Goal: Information Seeking & Learning: Check status

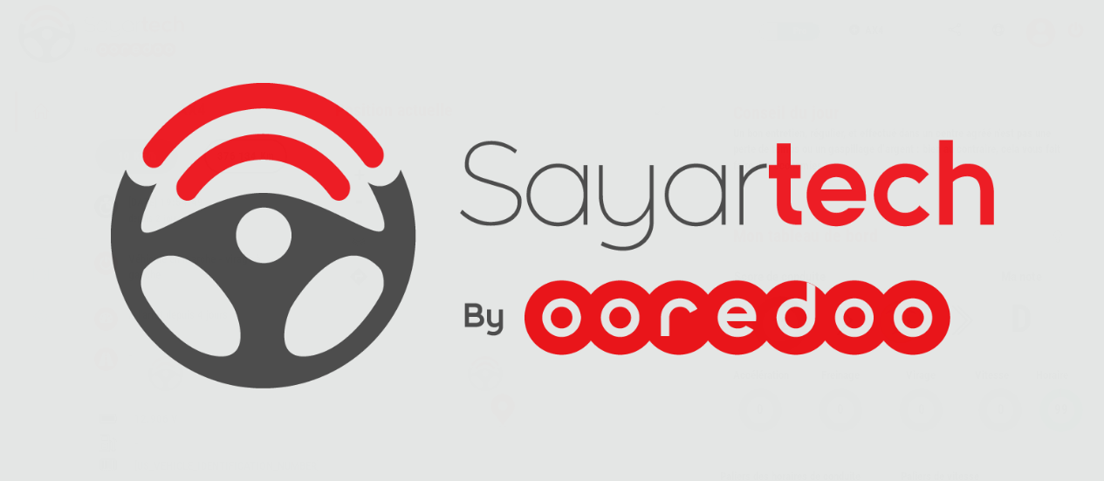
scroll to position [83, 0]
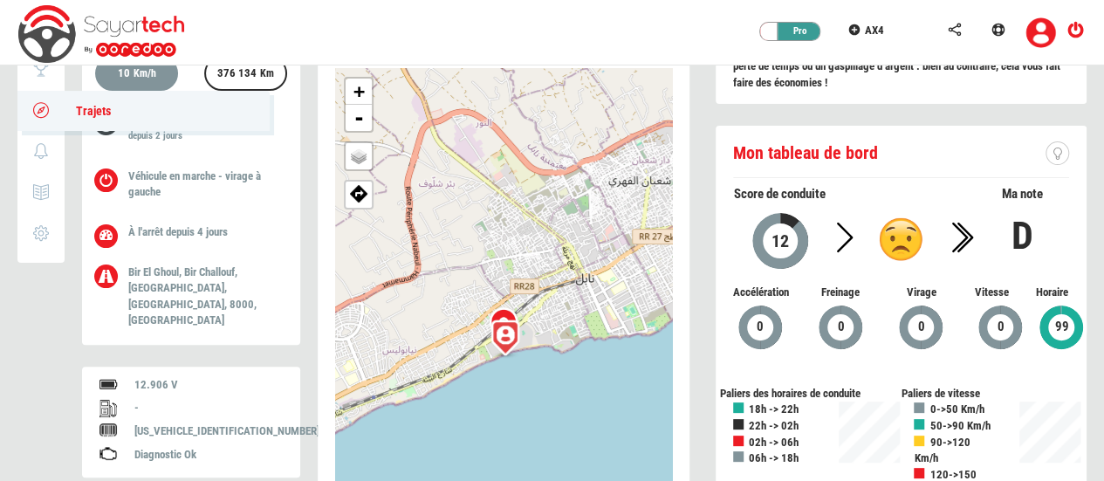
click at [38, 108] on icon at bounding box center [41, 110] width 20 height 12
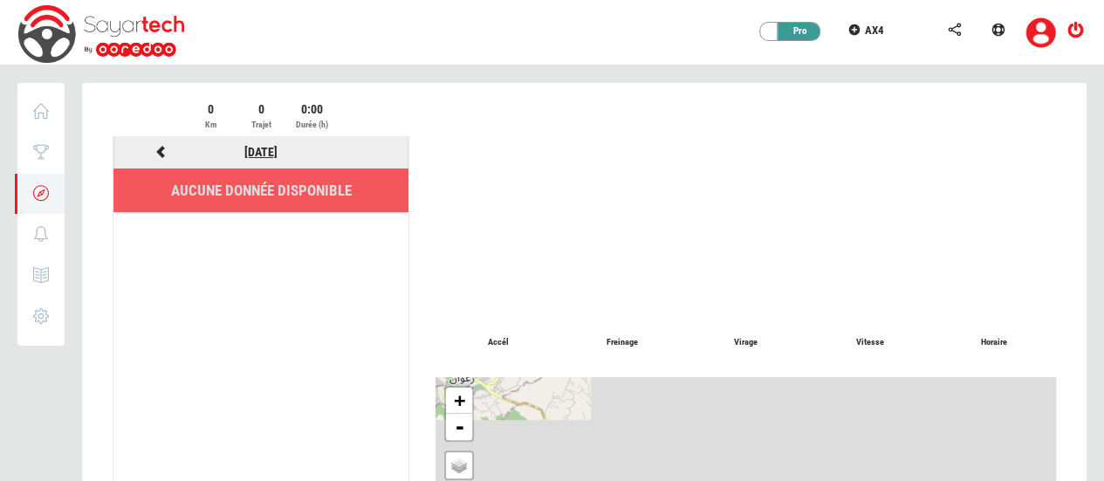
click at [258, 153] on link "[DATE]" at bounding box center [260, 152] width 33 height 14
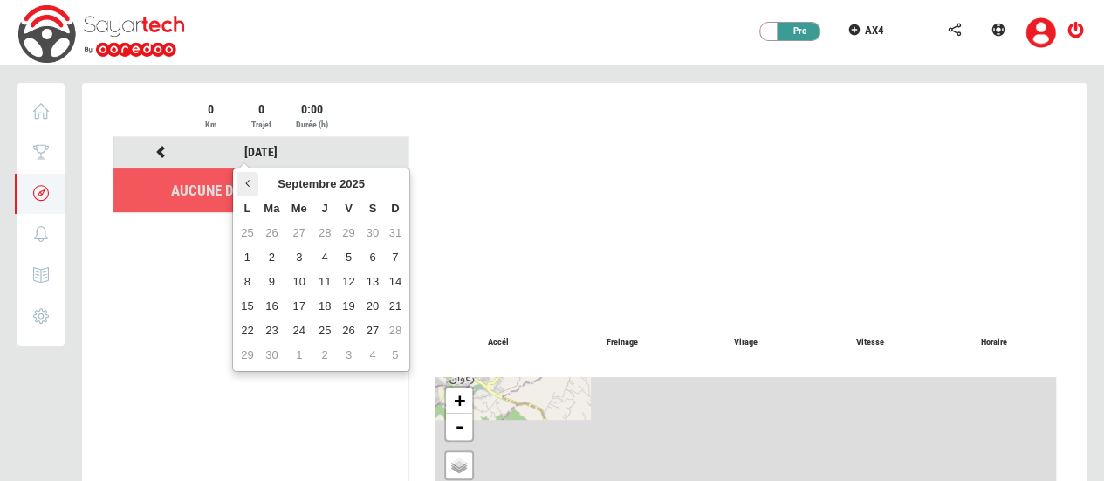
click at [245, 185] on icon at bounding box center [247, 183] width 4 height 12
click at [298, 308] on td "21" at bounding box center [298, 306] width 27 height 24
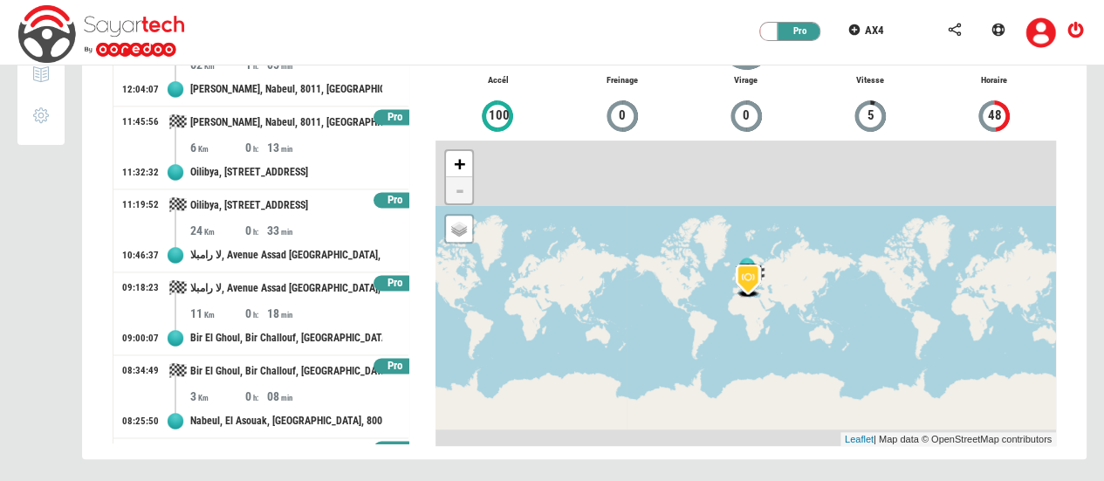
scroll to position [1176, 0]
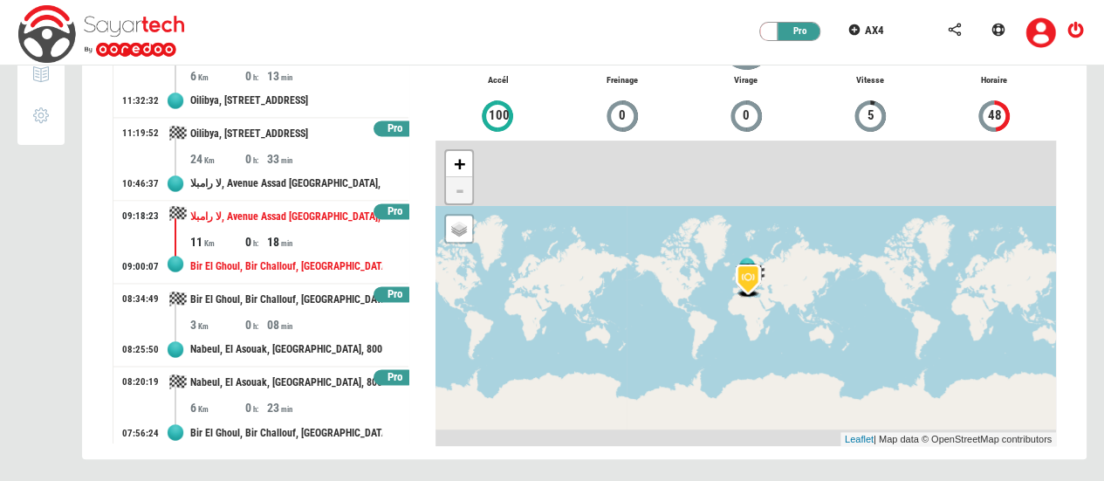
click at [297, 250] on div "Bir El Ghoul, Bir Challouf, Neapolis, Nabeul, 8000, Tunisie" at bounding box center [286, 266] width 192 height 32
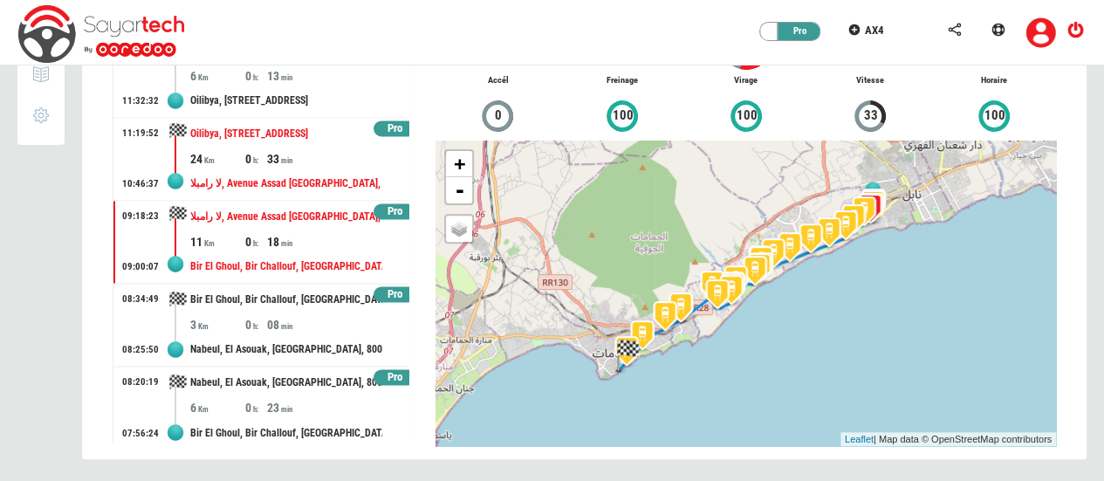
click at [312, 151] on div "33" at bounding box center [294, 158] width 55 height 17
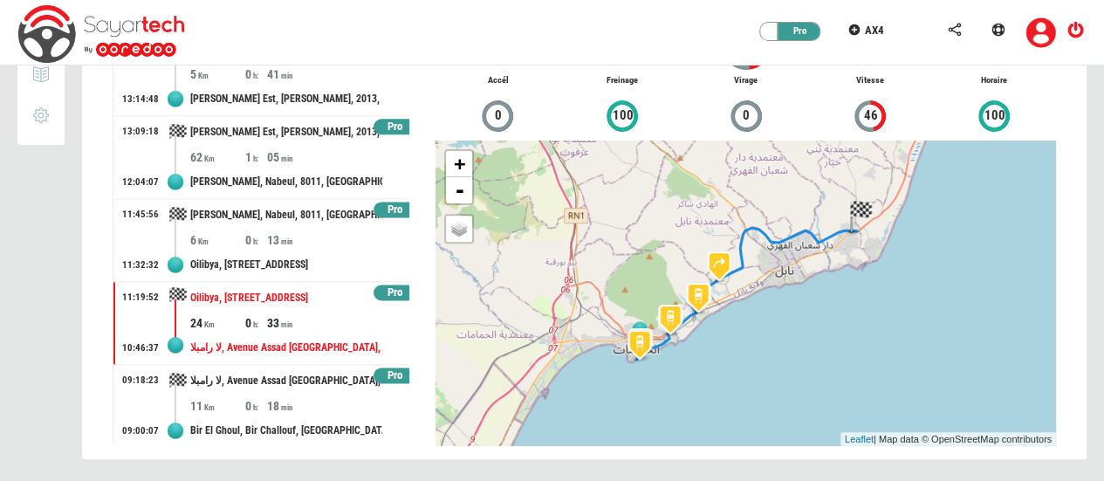
scroll to position [1000, 0]
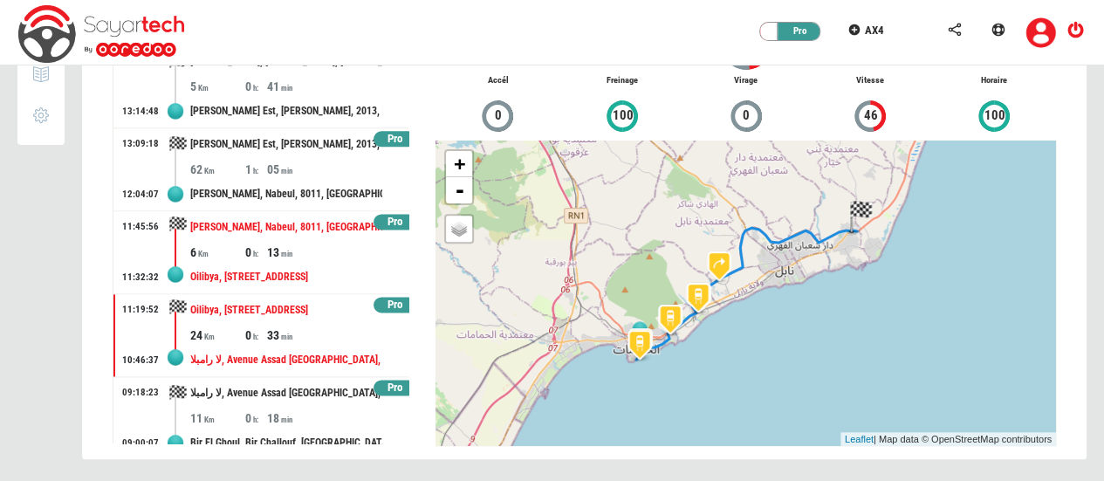
click at [280, 261] on div "Oilibya, RR 27 طج, Béni Khiar, Beni Khiar, Nabeul, 8060, Tunisie" at bounding box center [286, 277] width 192 height 32
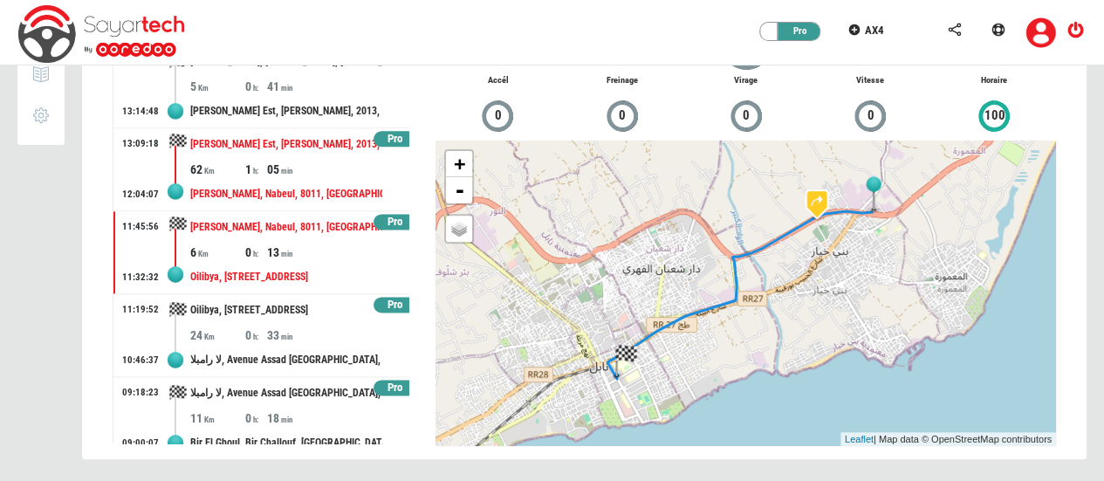
click at [299, 161] on div "05" at bounding box center [294, 169] width 55 height 17
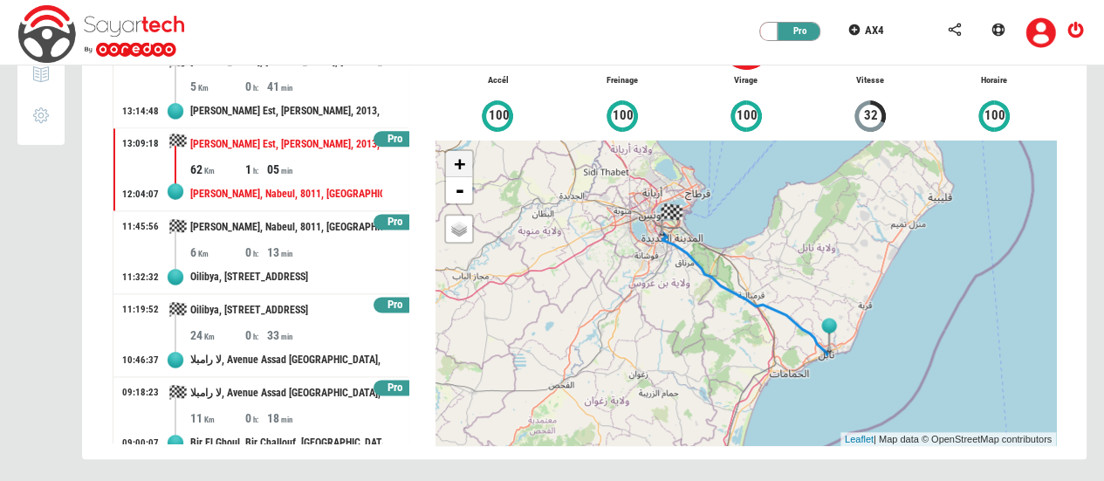
click at [458, 156] on link "+" at bounding box center [459, 164] width 26 height 26
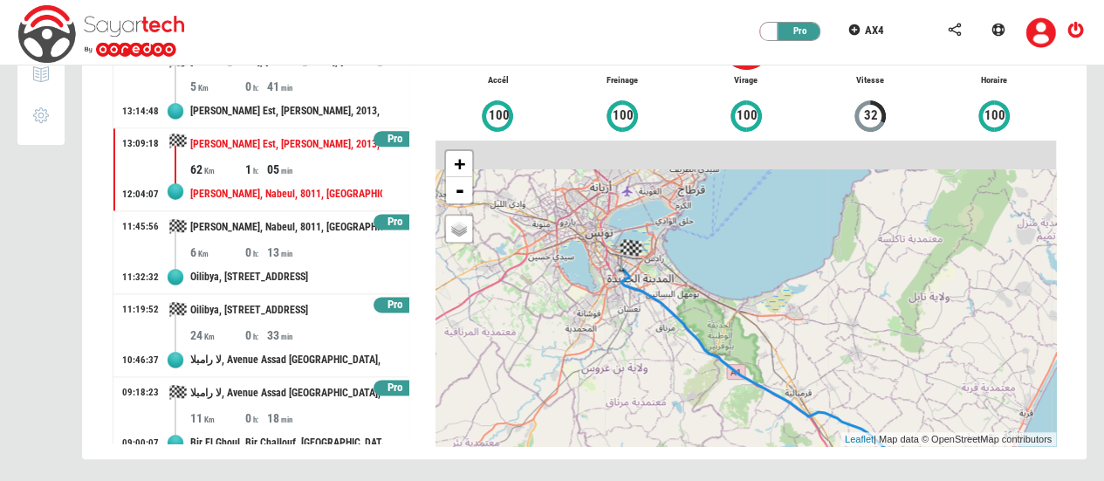
drag, startPoint x: 538, startPoint y: 275, endPoint x: 588, endPoint y: 394, distance: 129.0
click at [588, 394] on div "+ - OSM Map Google Map Google Satellite Leaflet | Map data © OpenStreetMap cont…" at bounding box center [745, 292] width 620 height 305
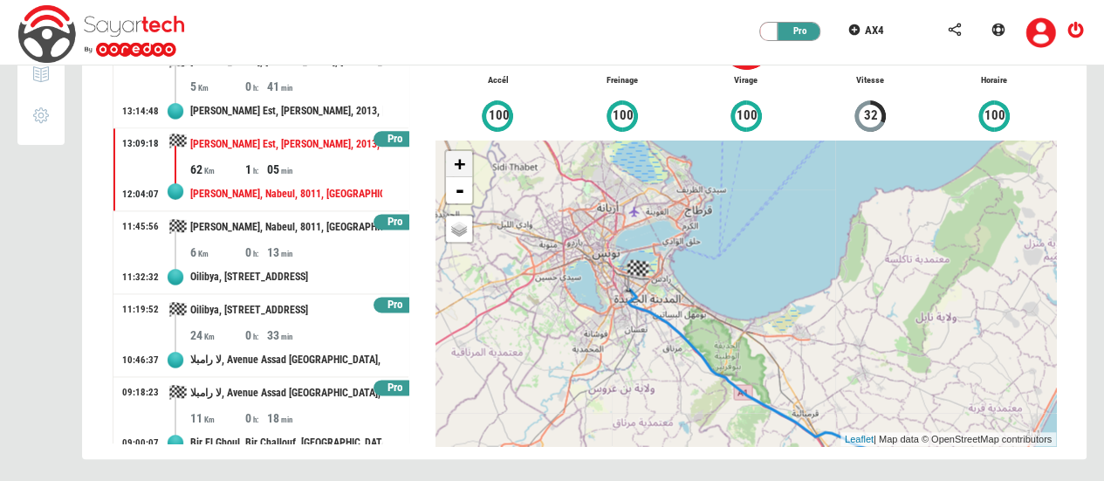
click at [457, 160] on link "+" at bounding box center [459, 164] width 26 height 26
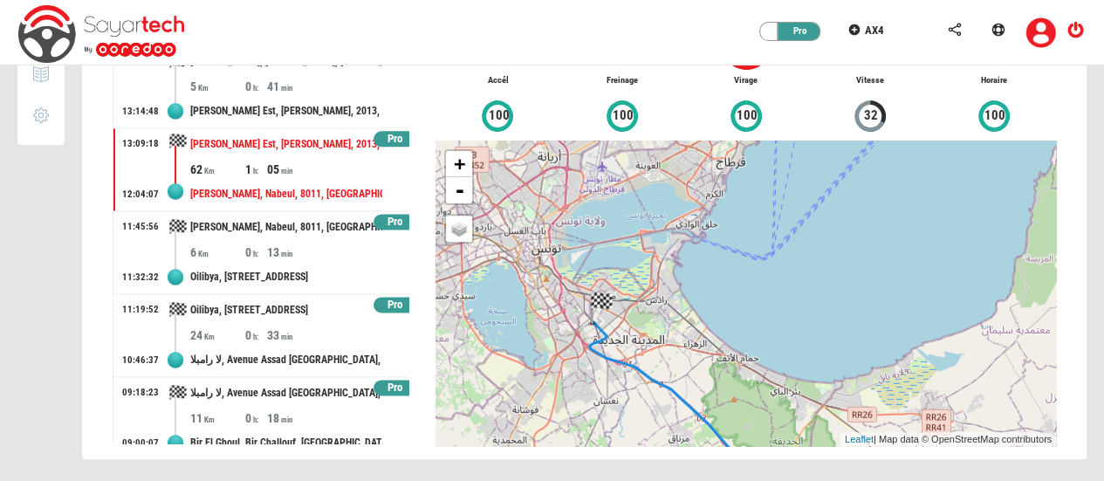
drag, startPoint x: 538, startPoint y: 283, endPoint x: 632, endPoint y: 326, distance: 103.1
click at [632, 326] on div "+ - OSM Map Google Map Google Satellite Leaflet | Map data © OpenStreetMap cont…" at bounding box center [745, 292] width 620 height 305
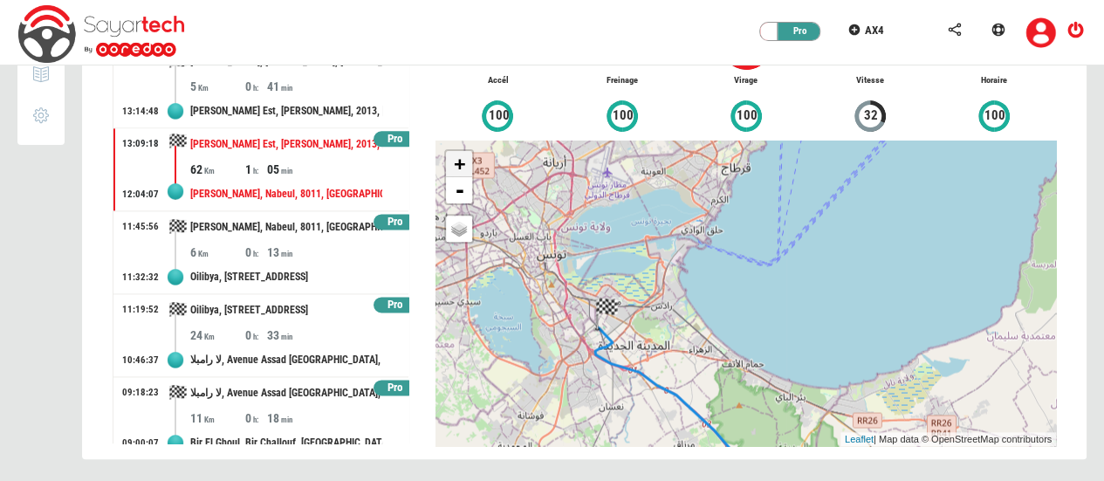
click at [457, 164] on link "+" at bounding box center [459, 164] width 26 height 26
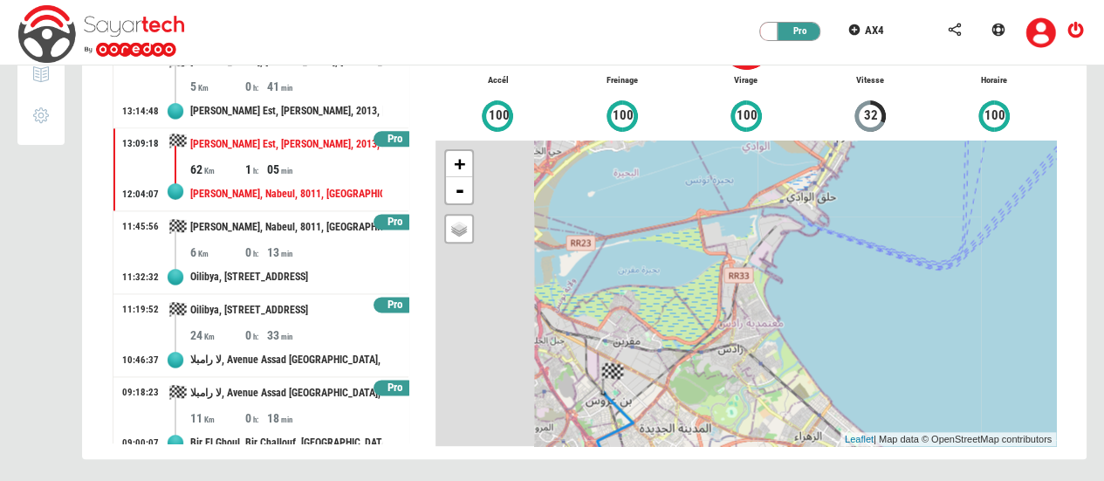
drag, startPoint x: 488, startPoint y: 291, endPoint x: 648, endPoint y: 324, distance: 163.1
click at [648, 324] on div "+ - OSM Map Google Map Google Satellite Leaflet | Map data © OpenStreetMap cont…" at bounding box center [745, 292] width 620 height 305
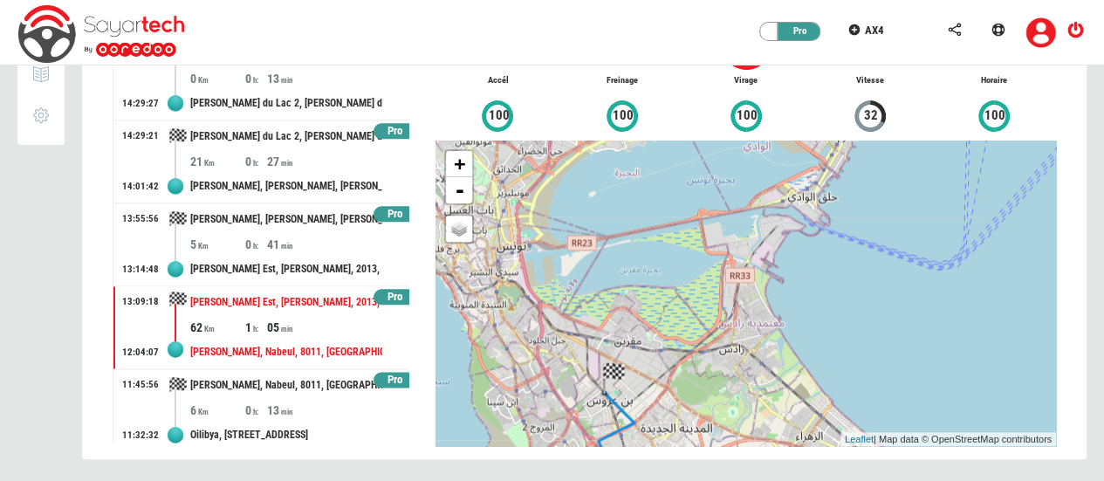
scroll to position [840, 0]
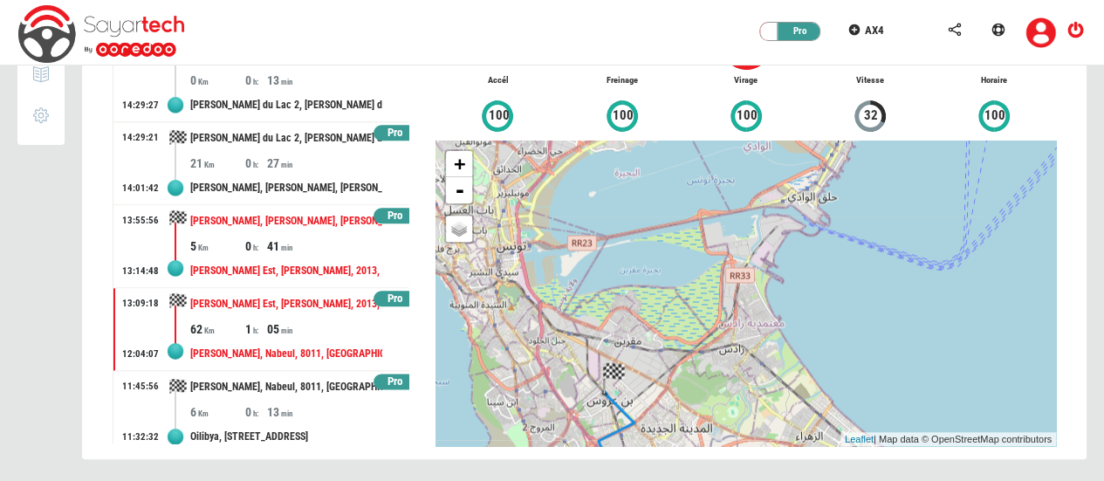
click at [297, 248] on div "41" at bounding box center [294, 245] width 55 height 17
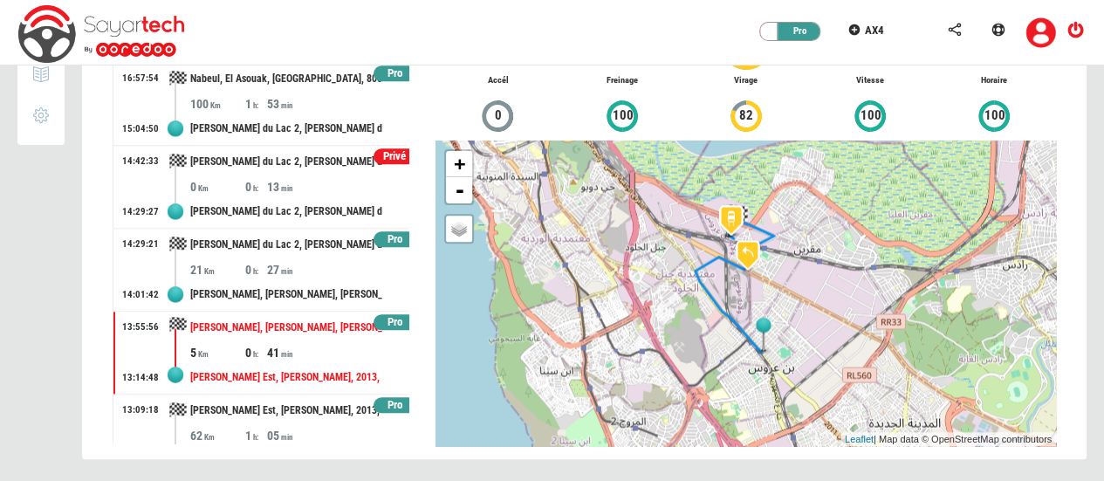
scroll to position [732, 0]
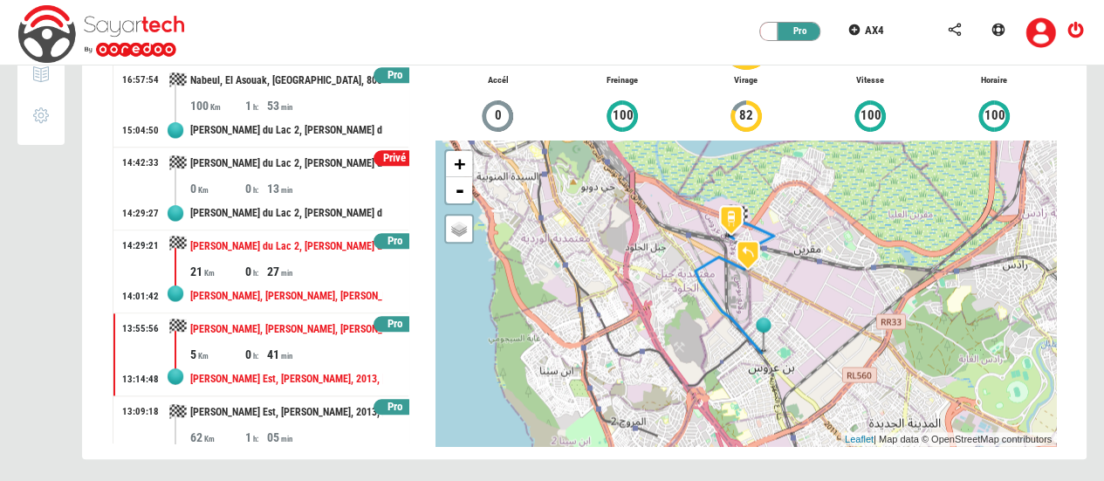
click at [267, 280] on div "Megrine Riadh, Megrine, Ben Arous, 2013, Tunisie" at bounding box center [286, 296] width 192 height 32
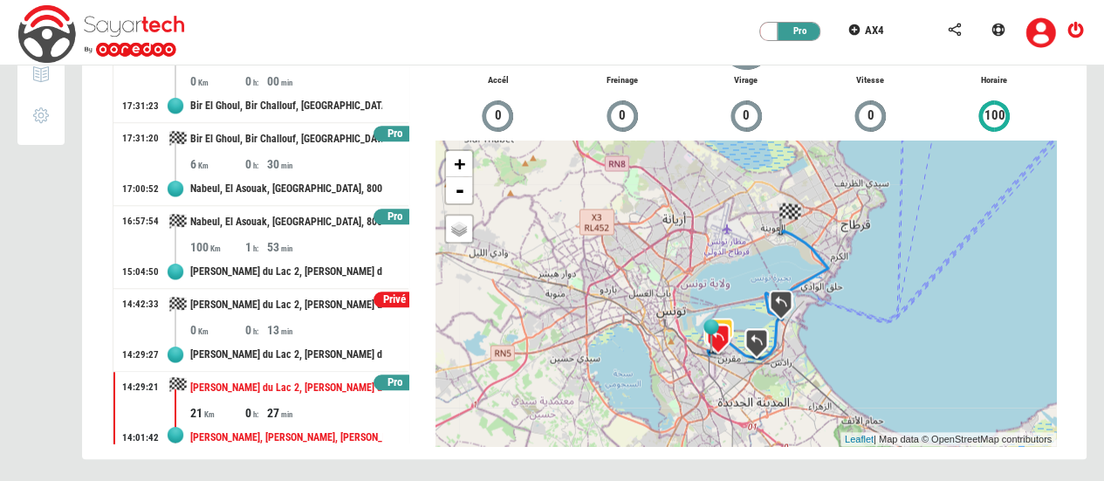
scroll to position [583, 0]
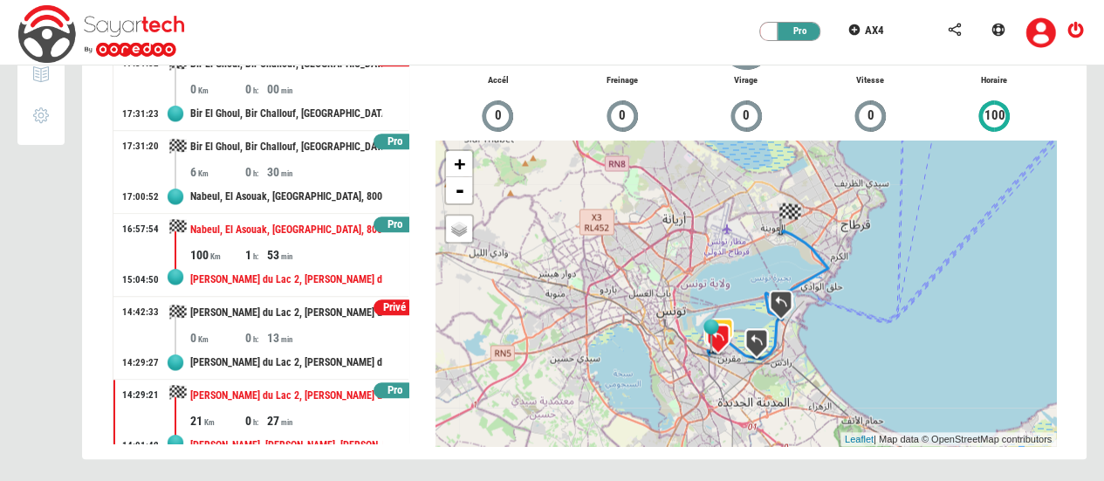
click at [258, 248] on div "1" at bounding box center [256, 254] width 22 height 17
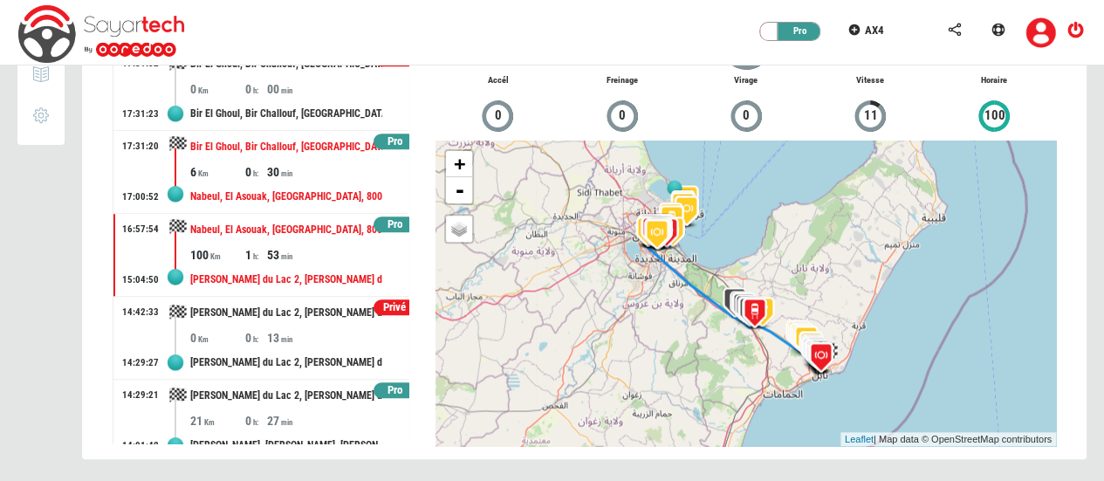
click at [271, 181] on div "Nabeul, El Asouak, Nabeul, 8000, Tunisie" at bounding box center [286, 197] width 192 height 32
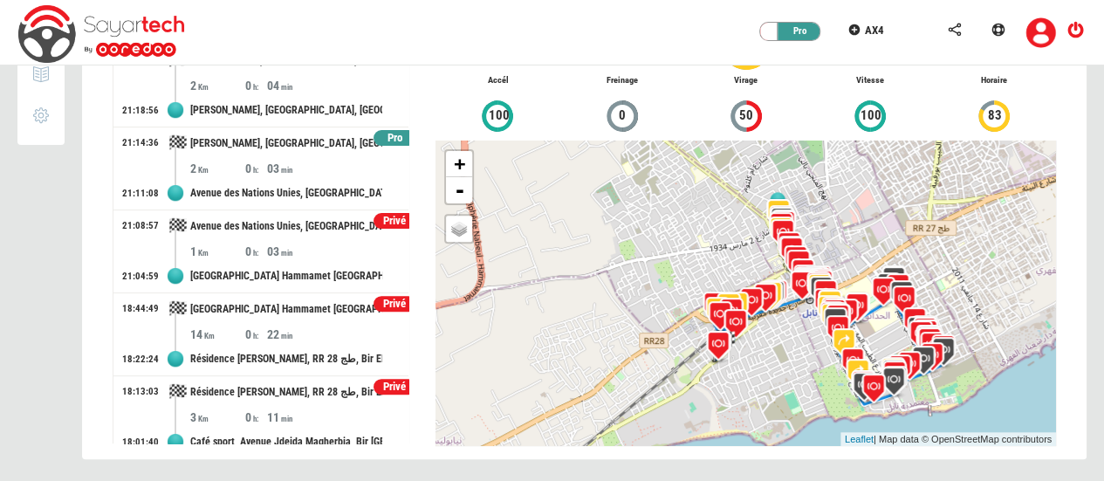
scroll to position [0, 0]
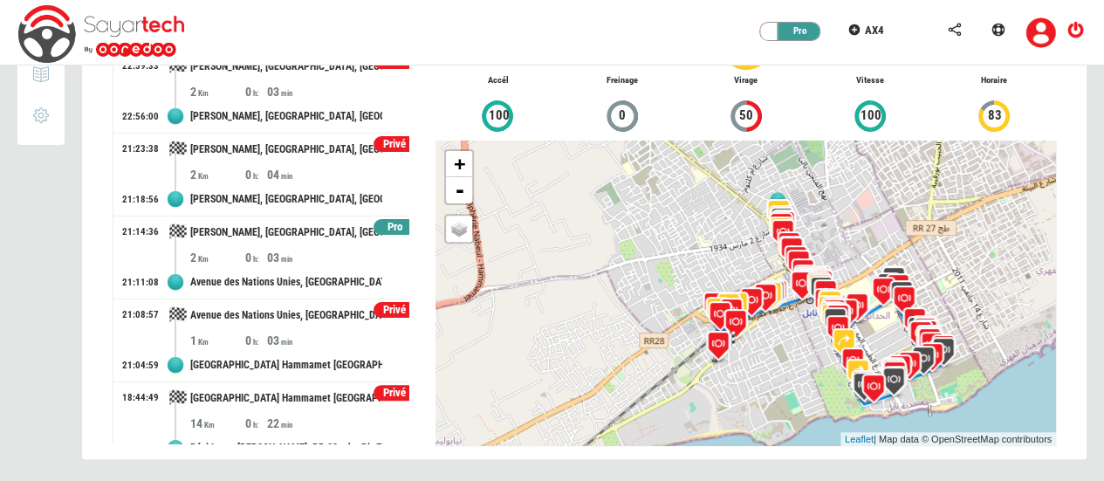
click at [380, 220] on div "Pro" at bounding box center [394, 227] width 43 height 17
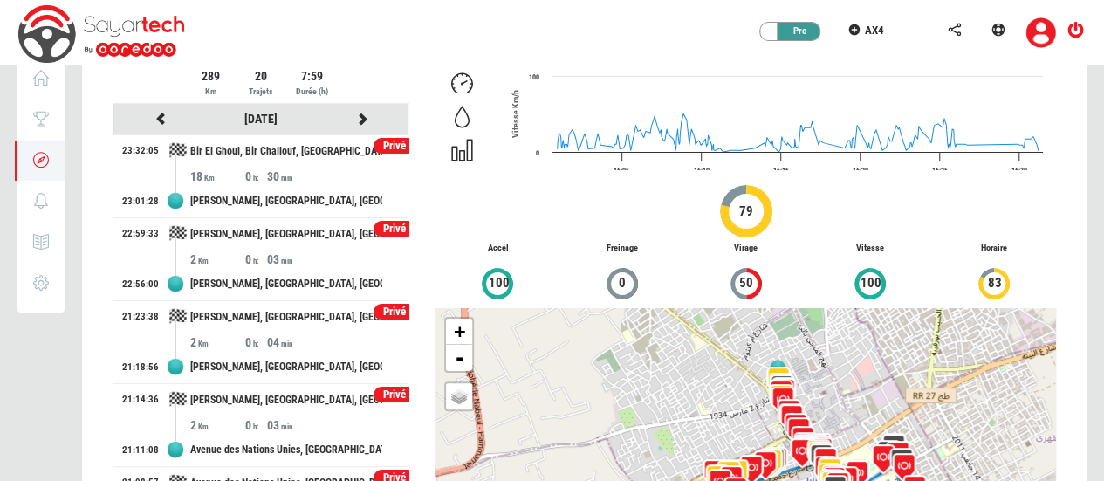
scroll to position [31, 0]
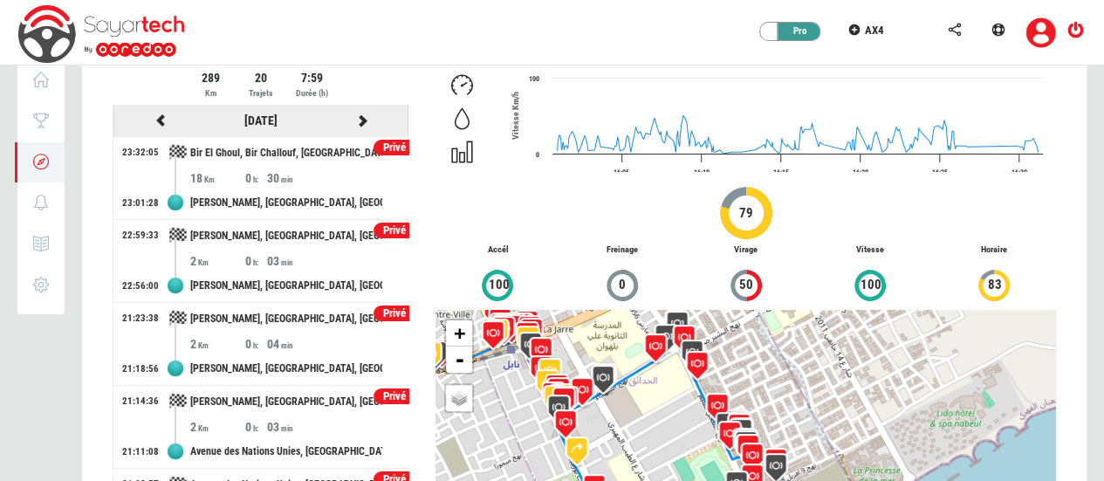
click at [354, 117] on icon at bounding box center [362, 120] width 16 height 12
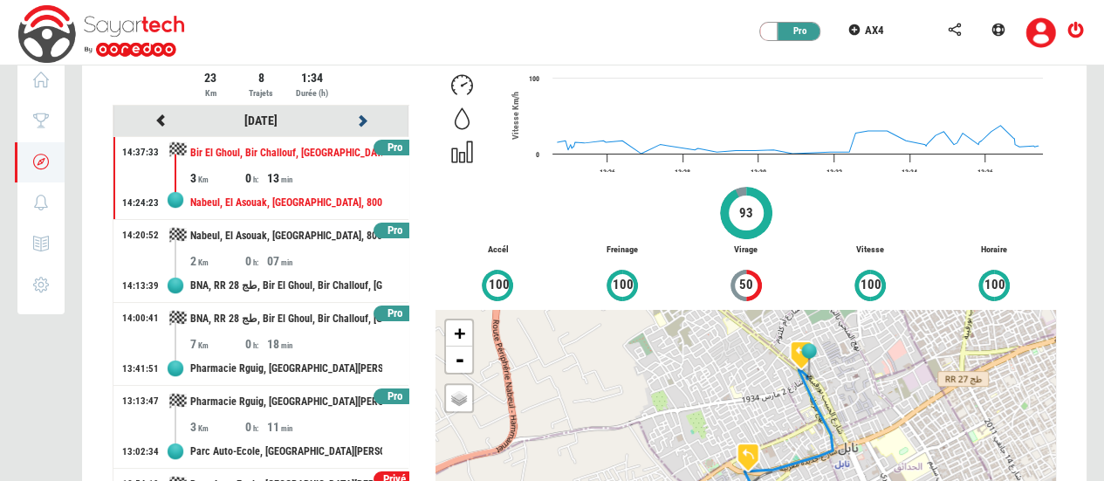
click at [354, 117] on icon at bounding box center [362, 120] width 16 height 12
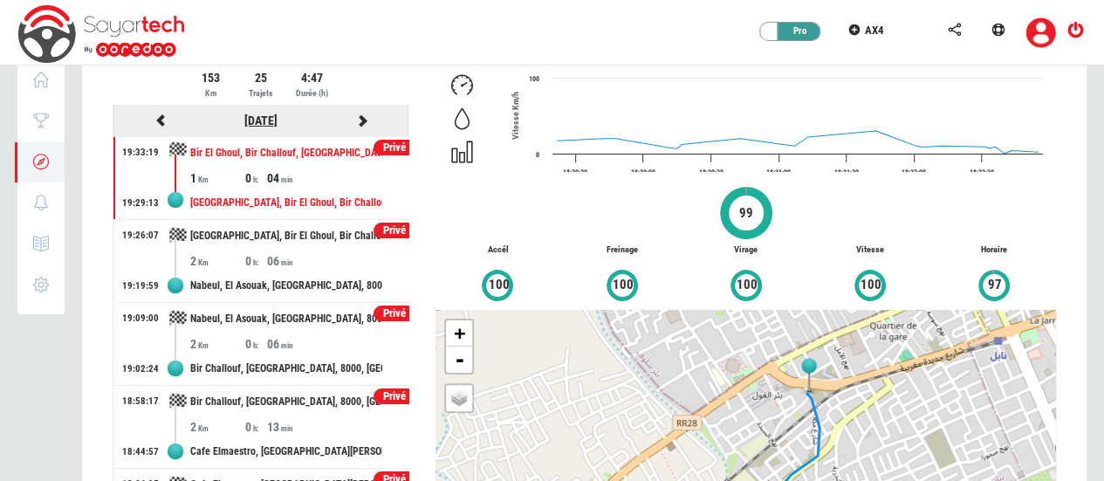
click at [264, 119] on link "23/05/2025" at bounding box center [260, 120] width 33 height 14
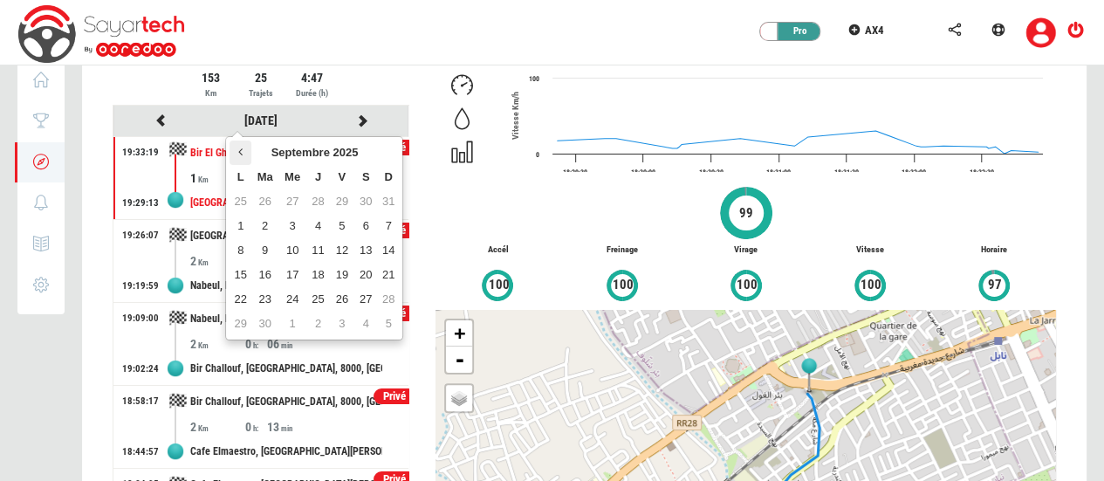
click at [242, 150] on icon at bounding box center [240, 152] width 4 height 12
click at [333, 298] on td "30" at bounding box center [342, 299] width 24 height 24
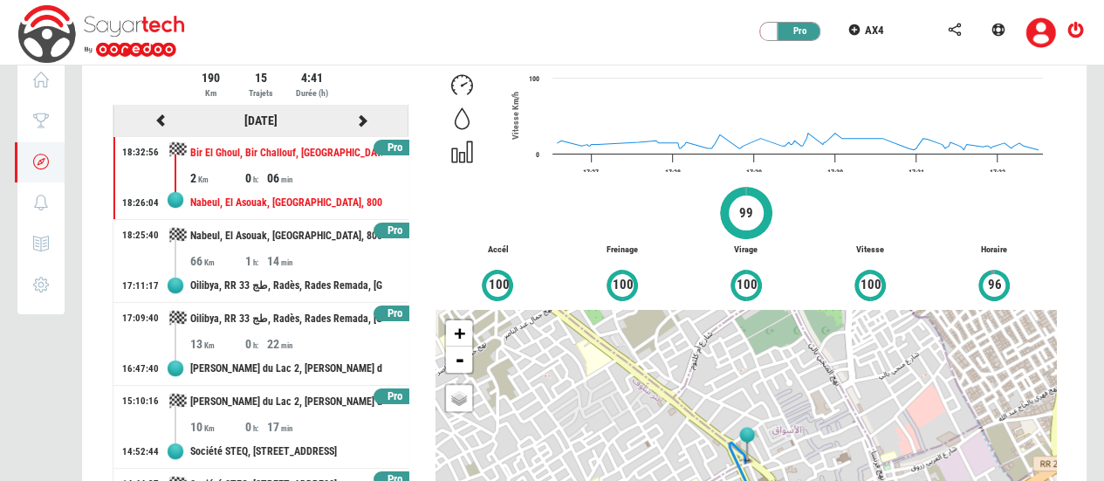
click at [354, 120] on icon at bounding box center [362, 120] width 16 height 12
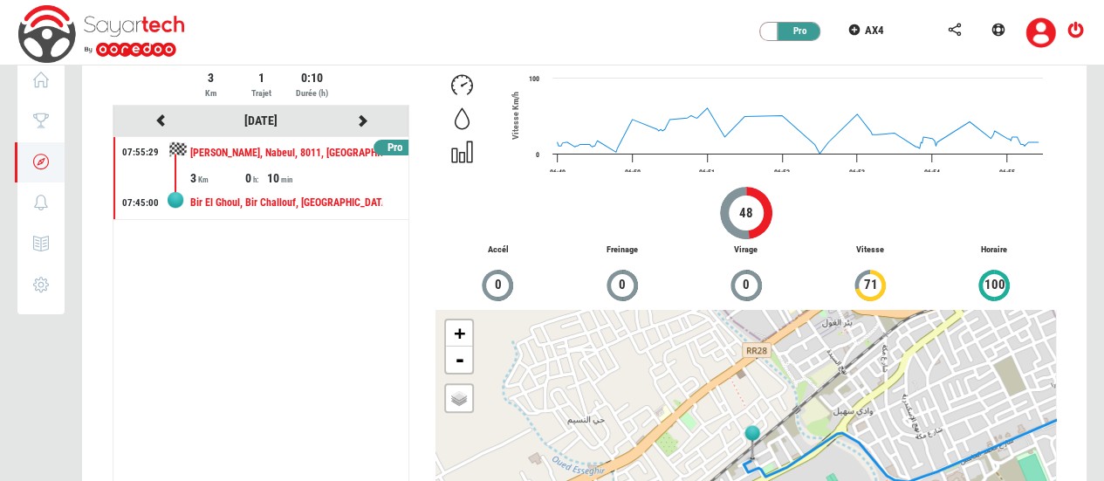
click at [388, 145] on div "Pro" at bounding box center [394, 148] width 43 height 17
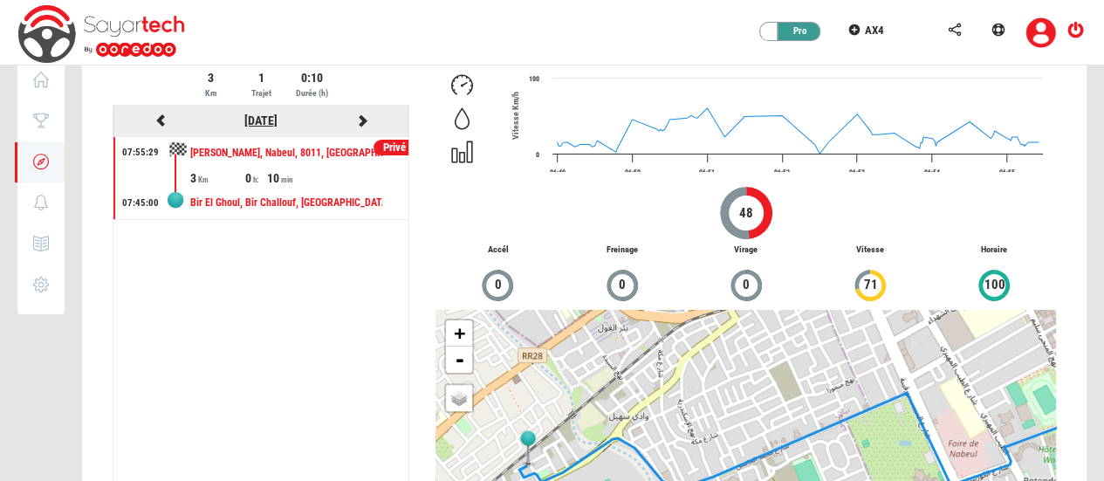
click at [267, 116] on link "31/05/2025" at bounding box center [260, 120] width 33 height 14
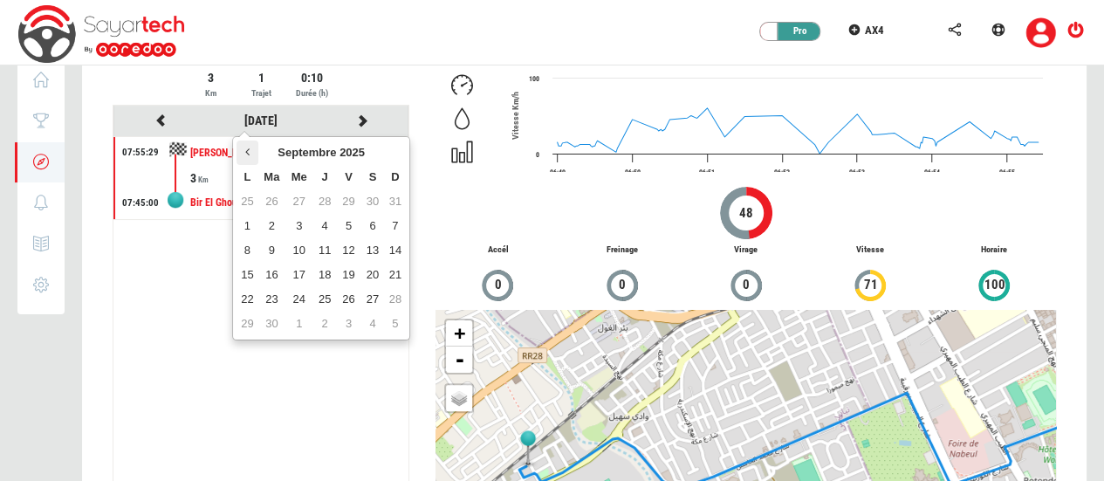
click at [242, 154] on th at bounding box center [246, 152] width 21 height 24
click at [239, 296] on td "26" at bounding box center [246, 299] width 21 height 24
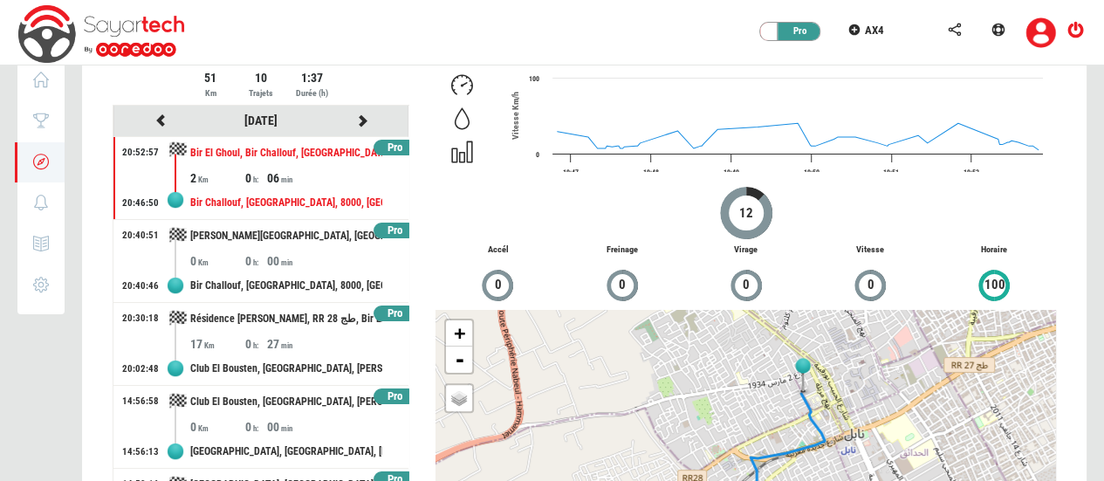
click at [386, 140] on div "Pro" at bounding box center [394, 148] width 43 height 17
click at [382, 226] on div "Pro" at bounding box center [394, 231] width 43 height 17
click at [373, 391] on div "Pro" at bounding box center [394, 396] width 43 height 17
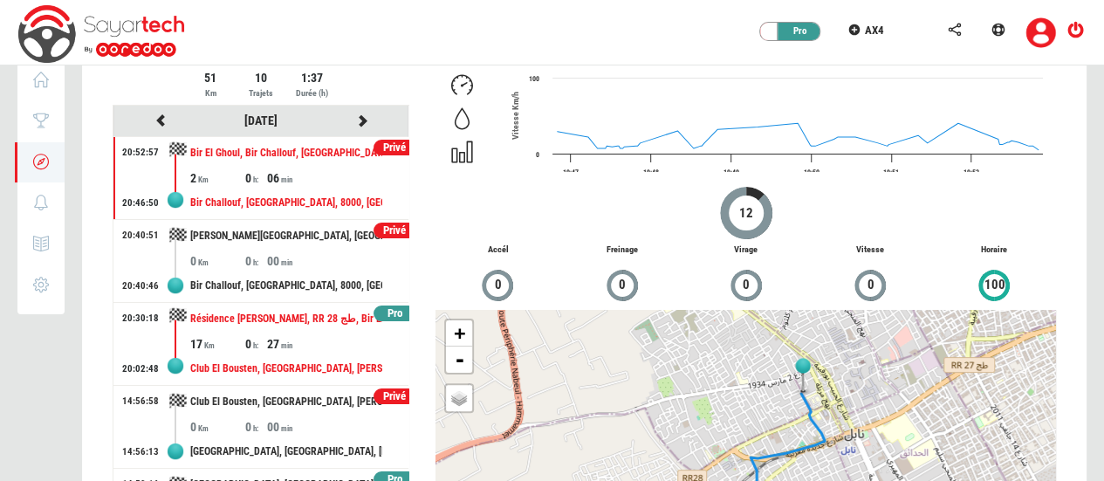
click at [284, 326] on div "Résidence Les Jasmins, RR 28 طج, Bir El Ghoul, Bir Challouf, Neapolis, Nabeul, …" at bounding box center [286, 319] width 192 height 32
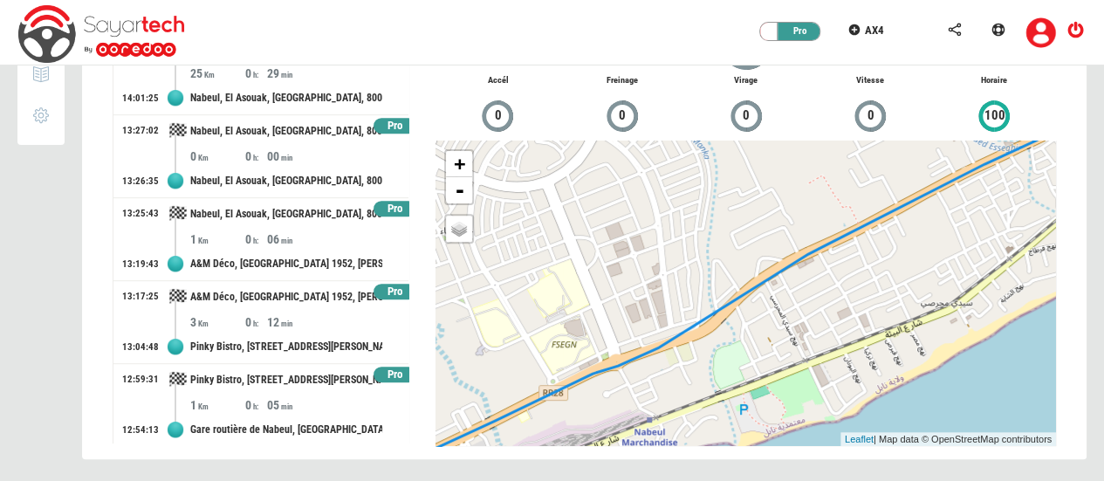
scroll to position [348, 0]
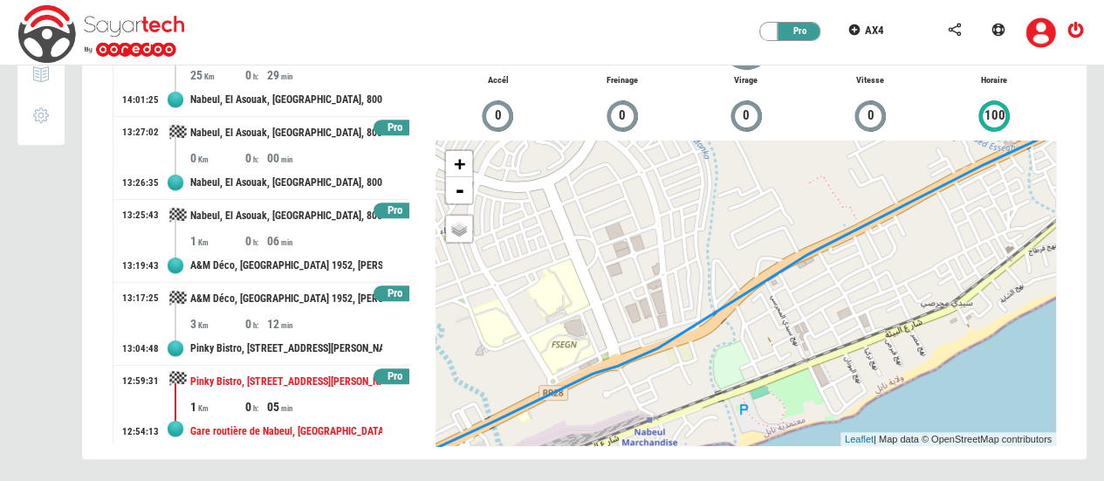
click at [296, 398] on div "05" at bounding box center [294, 406] width 55 height 17
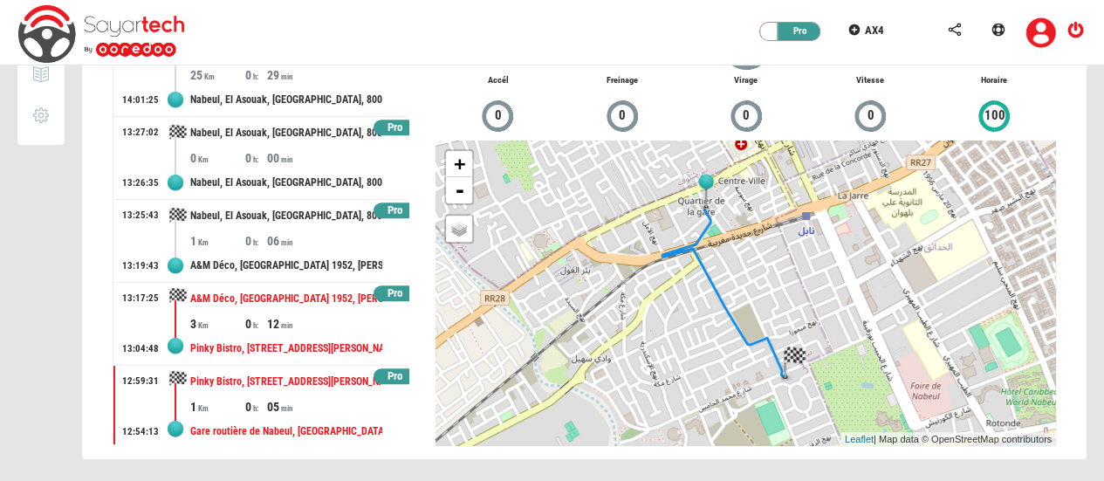
click at [297, 333] on div "Pinky Bistro, Avenue Mohamed V, Al Hadaek, Nabeul, 8011, Tunisie" at bounding box center [286, 348] width 192 height 32
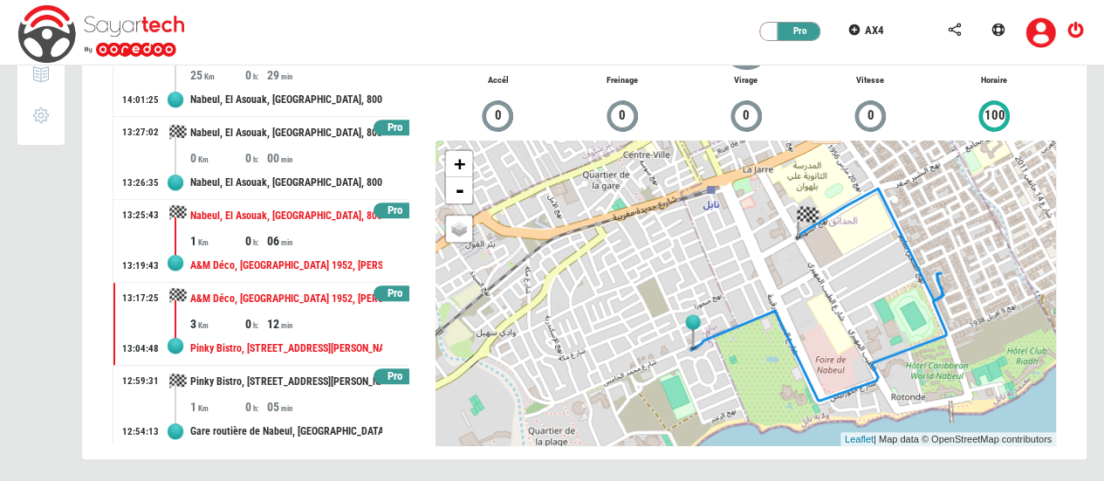
click at [293, 236] on div "06" at bounding box center [294, 240] width 55 height 17
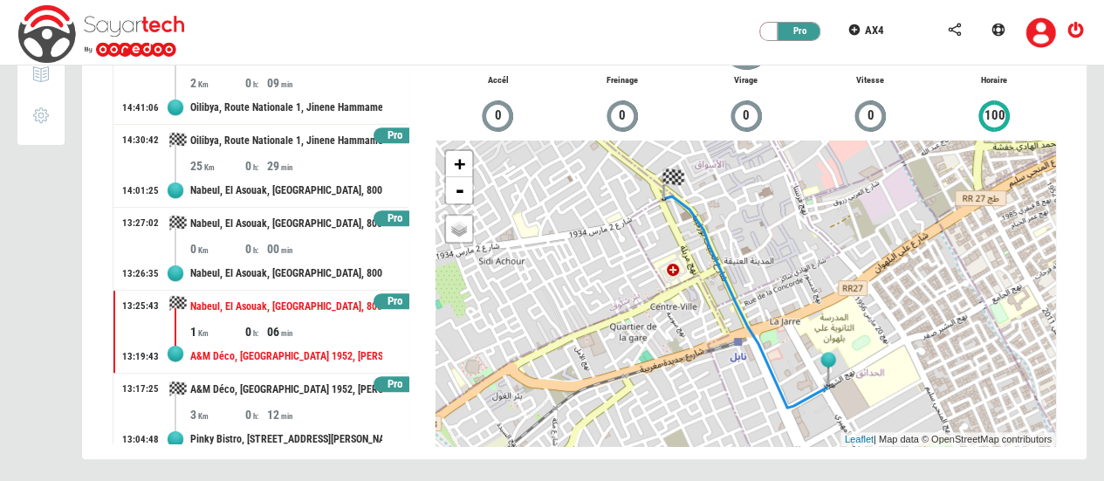
scroll to position [257, 0]
click at [384, 214] on div "Pro" at bounding box center [394, 219] width 43 height 17
click at [332, 175] on div "Nabeul, El Asouak, Nabeul, 8000, Tunisie" at bounding box center [286, 191] width 192 height 32
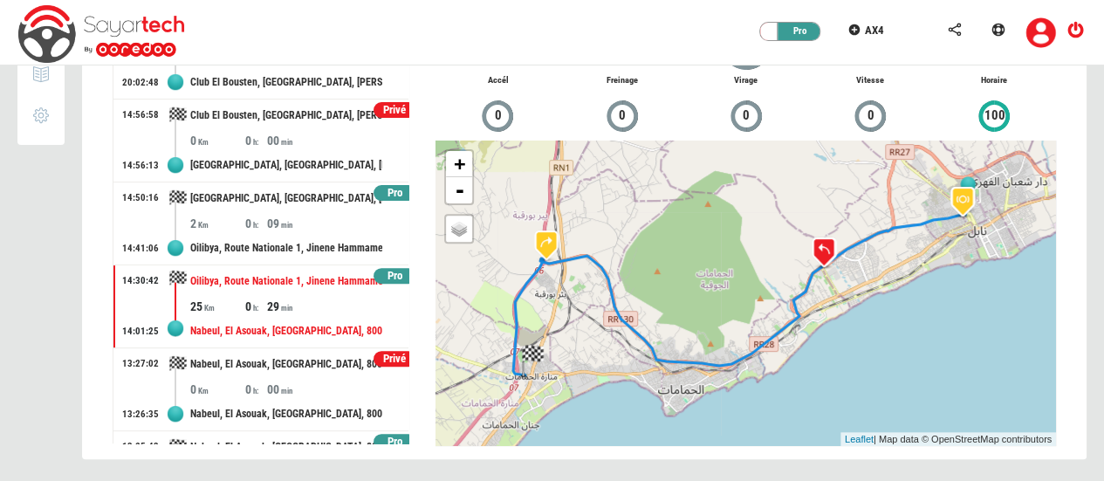
scroll to position [115, 0]
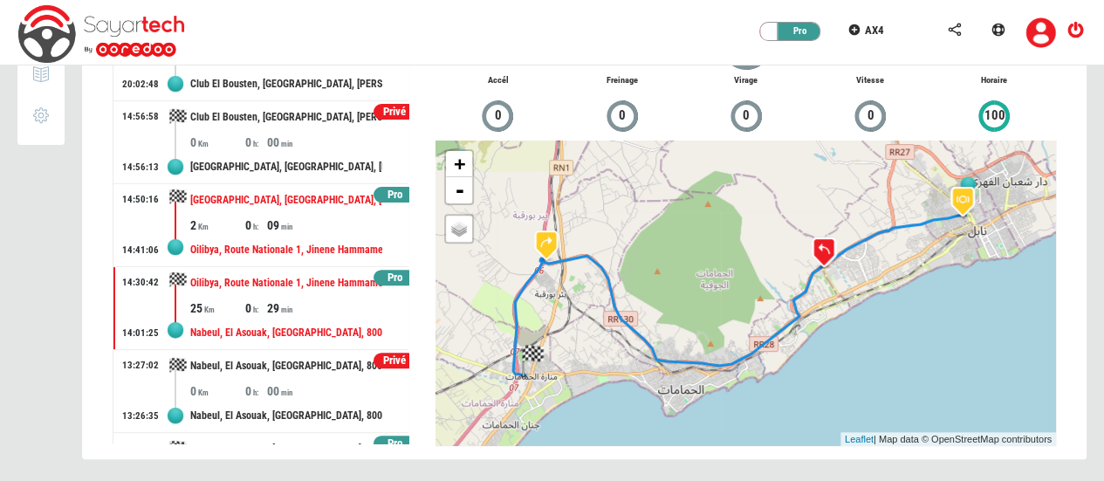
click at [269, 234] on div "Oilibya, Route Nationale 1, Jinene Hammamet, Barraket Essahel, Hammamet, Nabeul…" at bounding box center [286, 250] width 192 height 32
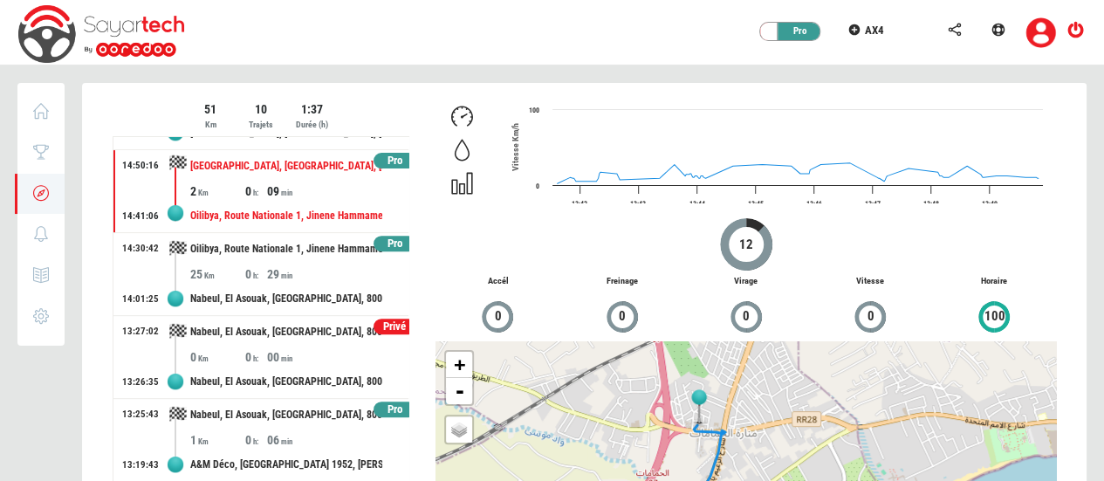
scroll to position [0, 0]
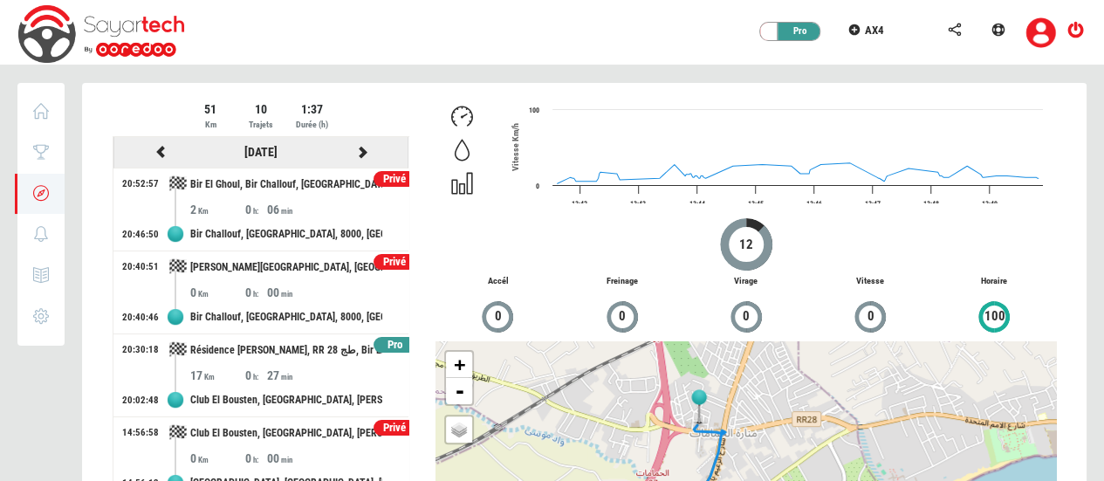
click at [354, 153] on icon at bounding box center [362, 152] width 16 height 12
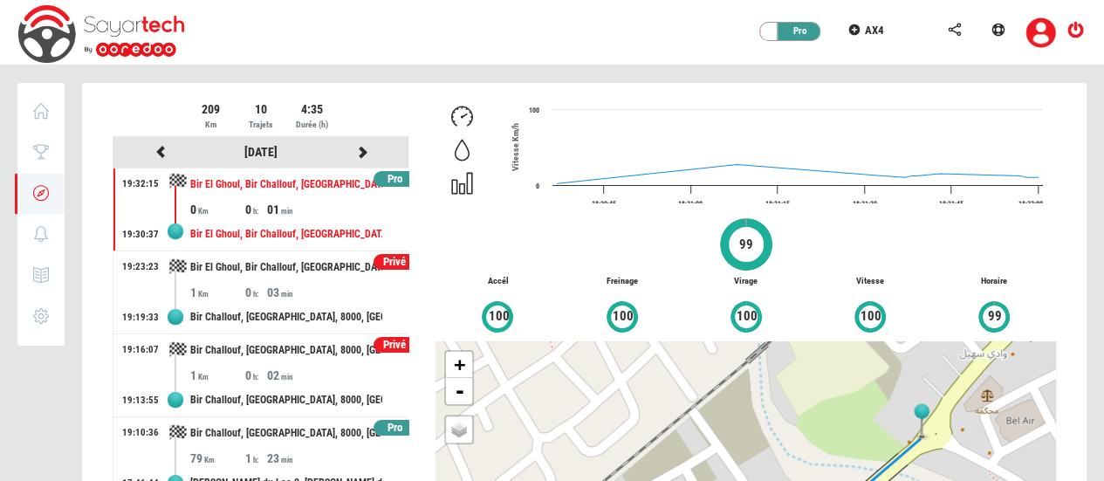
click at [380, 177] on div "Pro" at bounding box center [394, 179] width 43 height 17
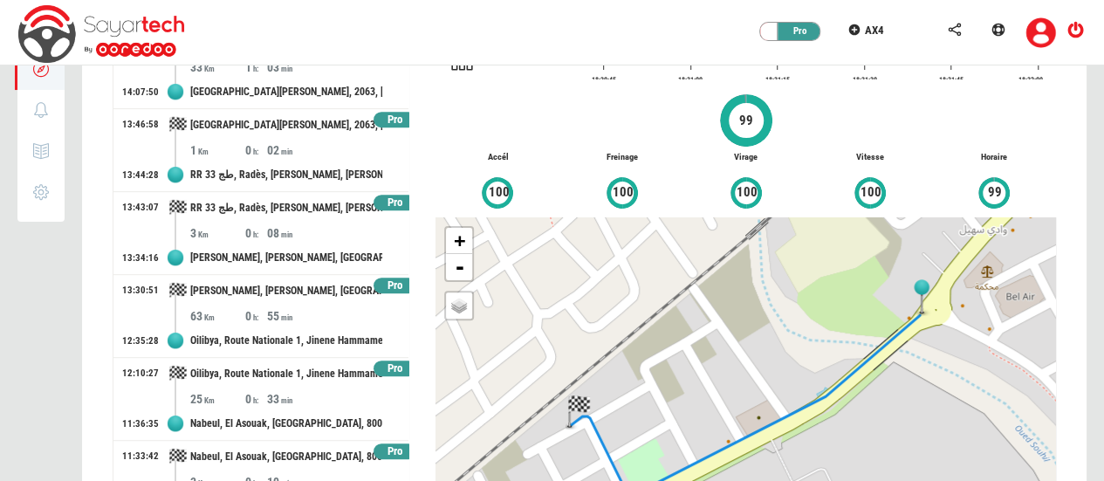
scroll to position [201, 0]
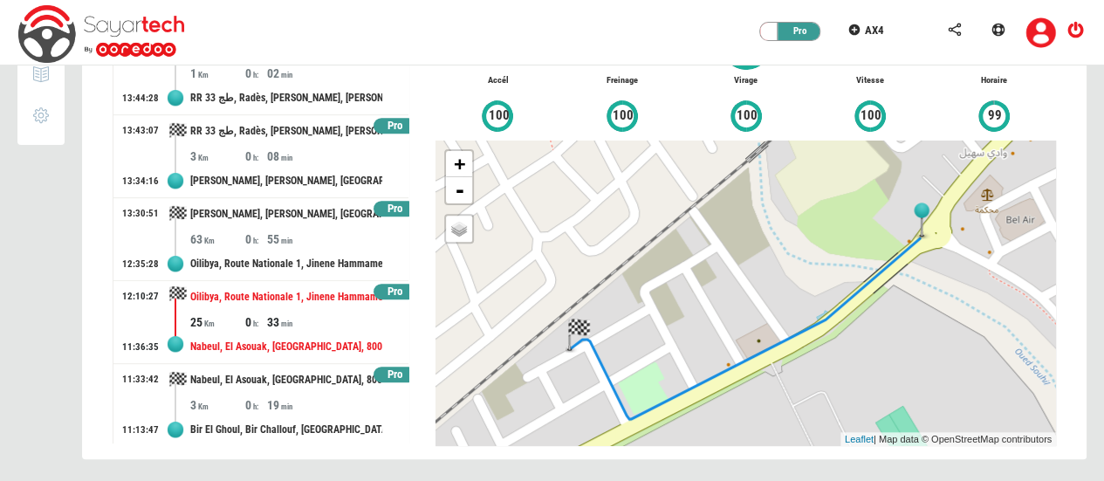
click at [282, 331] on div "Nabeul, El Asouak, Nabeul, 8000, Tunisie" at bounding box center [286, 347] width 192 height 32
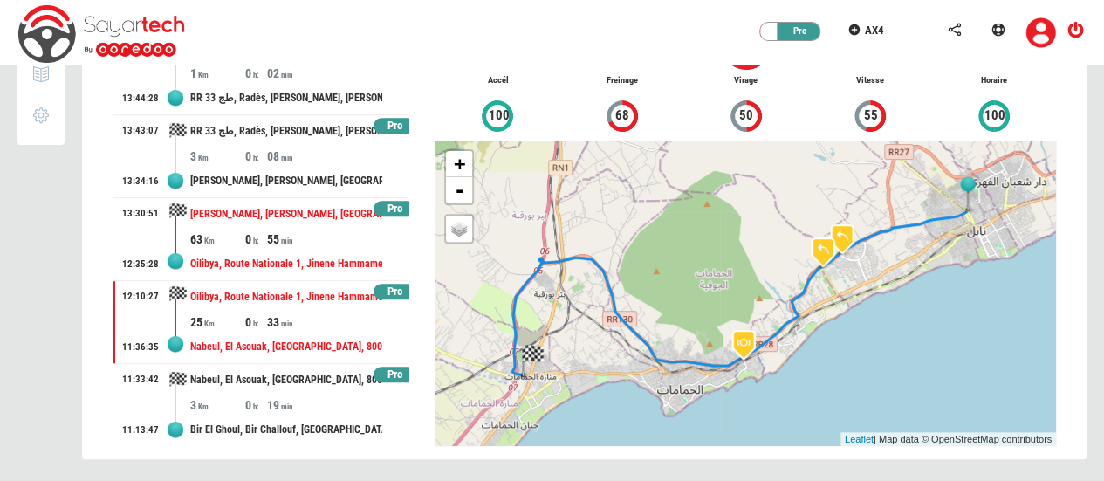
click at [305, 243] on div "55" at bounding box center [294, 238] width 55 height 17
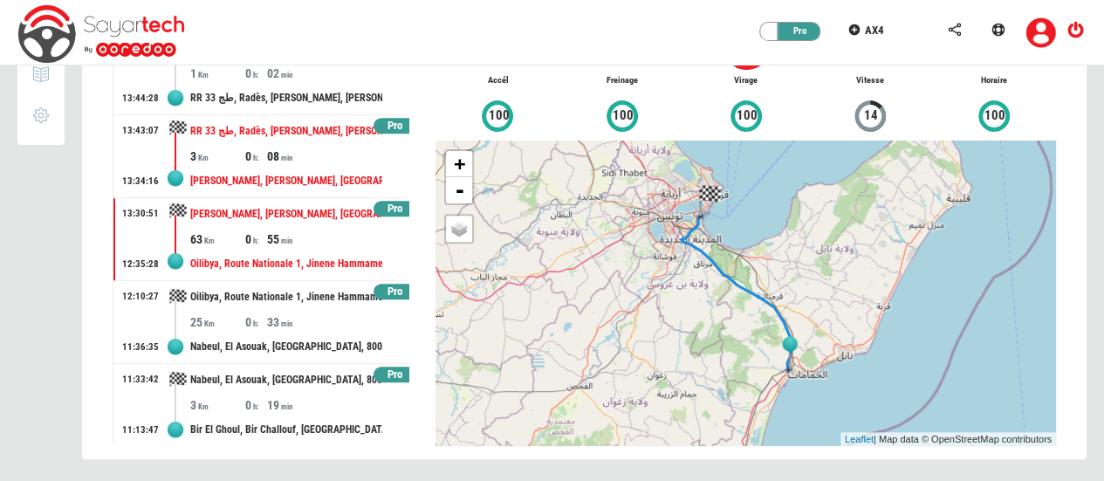
click at [301, 153] on div "08" at bounding box center [294, 155] width 55 height 17
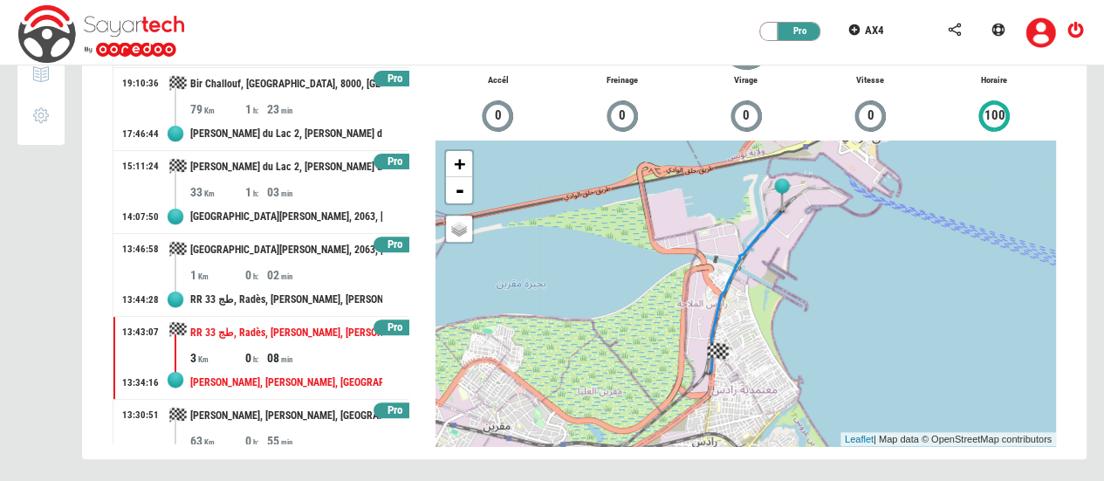
scroll to position [140, 0]
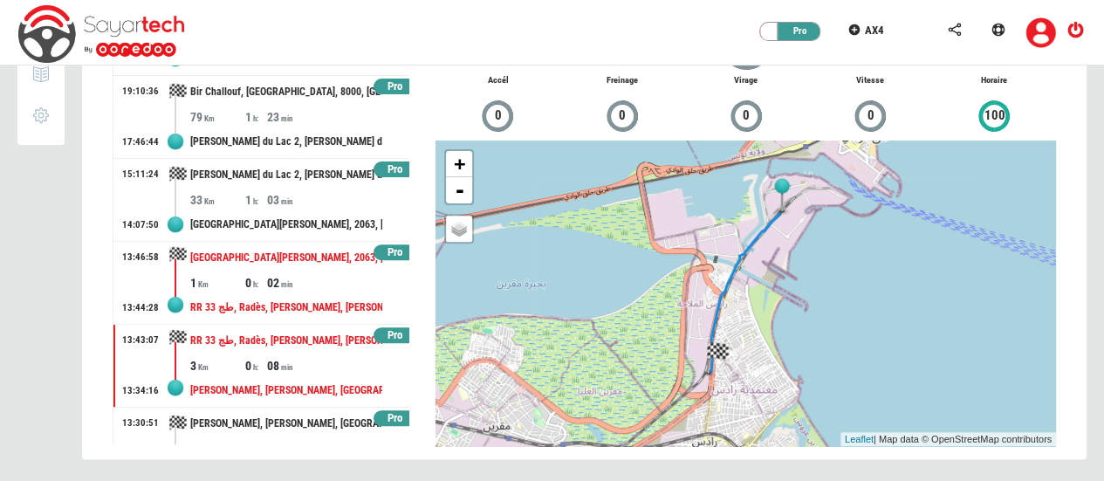
click at [267, 284] on div "02" at bounding box center [294, 282] width 55 height 17
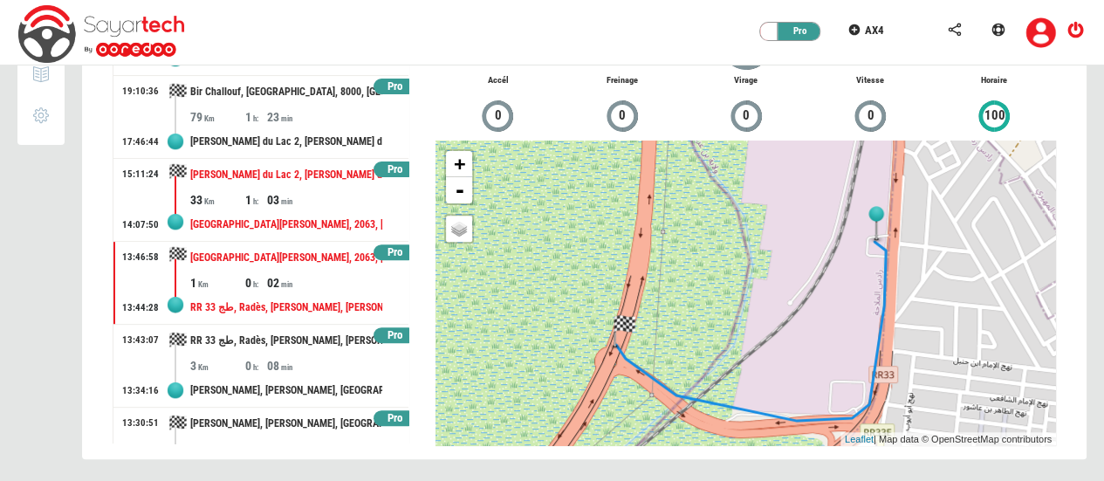
click at [293, 191] on div "03" at bounding box center [294, 199] width 55 height 17
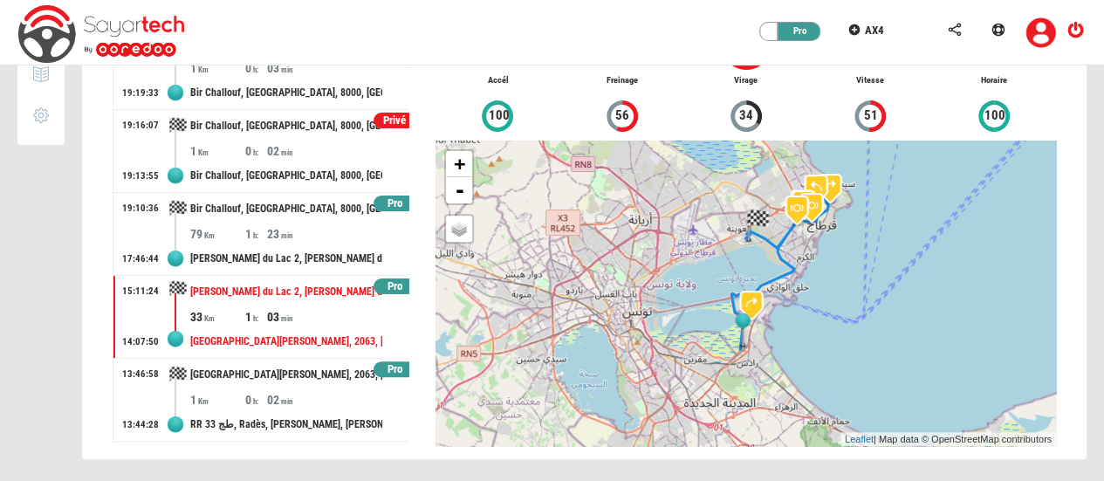
scroll to position [0, 0]
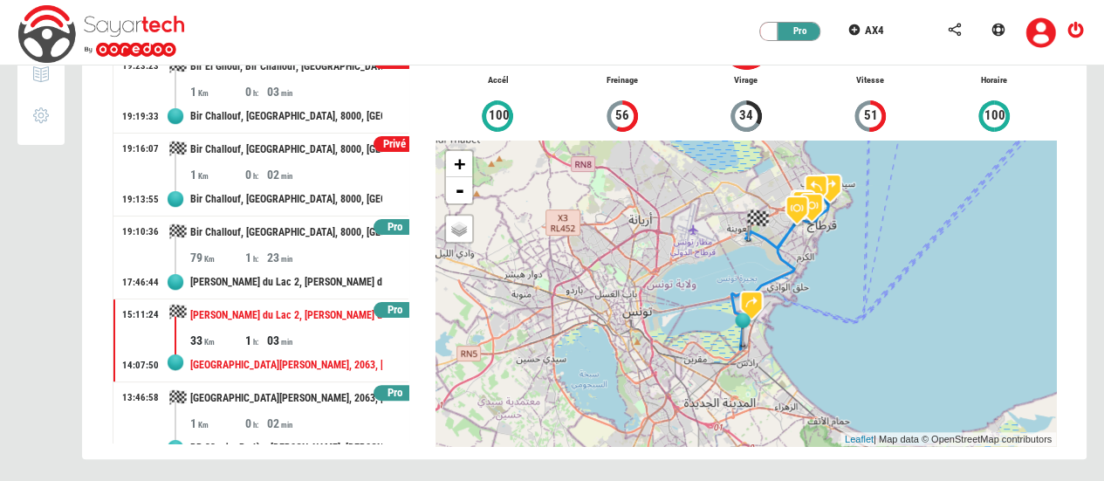
click at [408, 200] on div "27/05/2025 Privé 19:32:15 19:30:37 Bir El Ghoul, Bir Challouf, Neapolis, Nabeul…" at bounding box center [261, 189] width 297 height 507
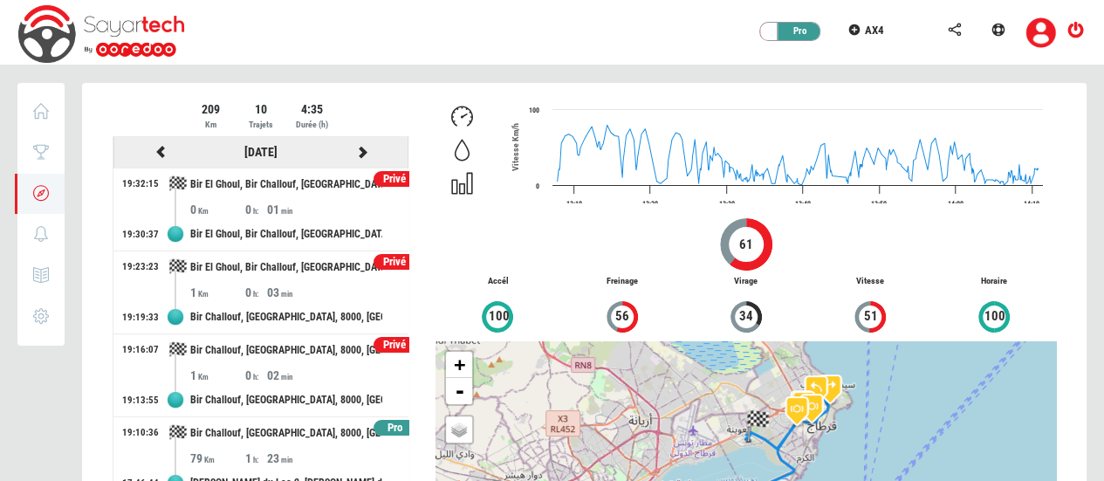
click at [354, 150] on icon at bounding box center [362, 152] width 16 height 12
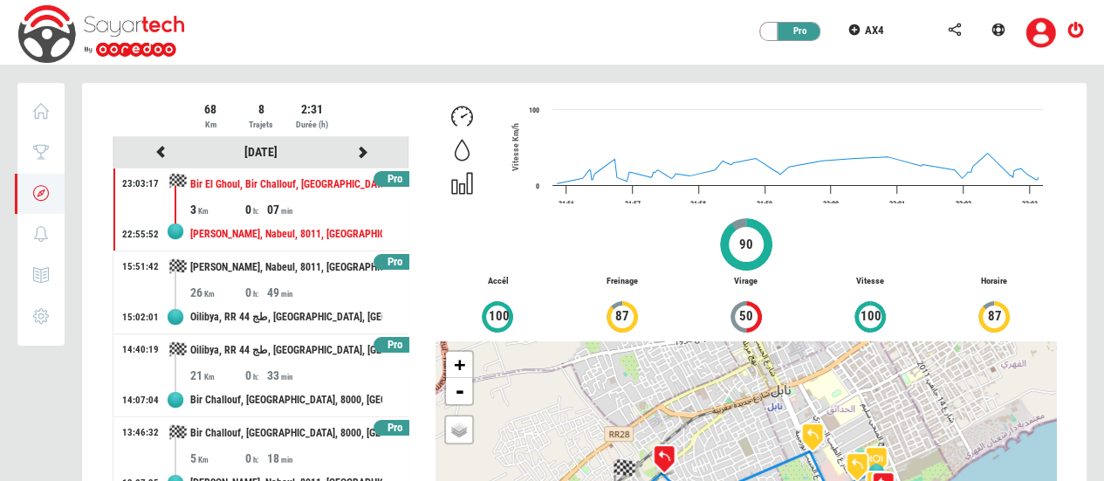
click at [382, 176] on div "Pro" at bounding box center [394, 179] width 43 height 17
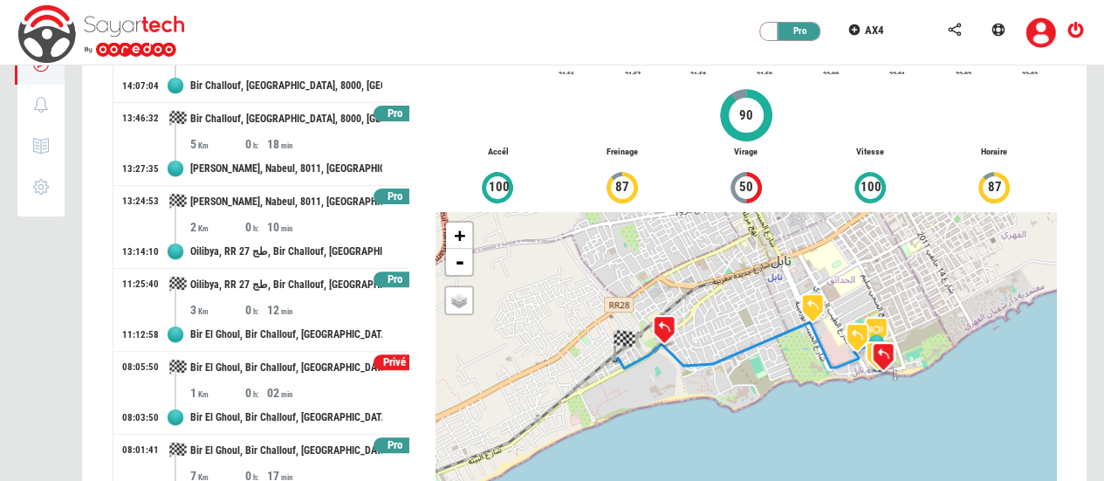
scroll to position [201, 0]
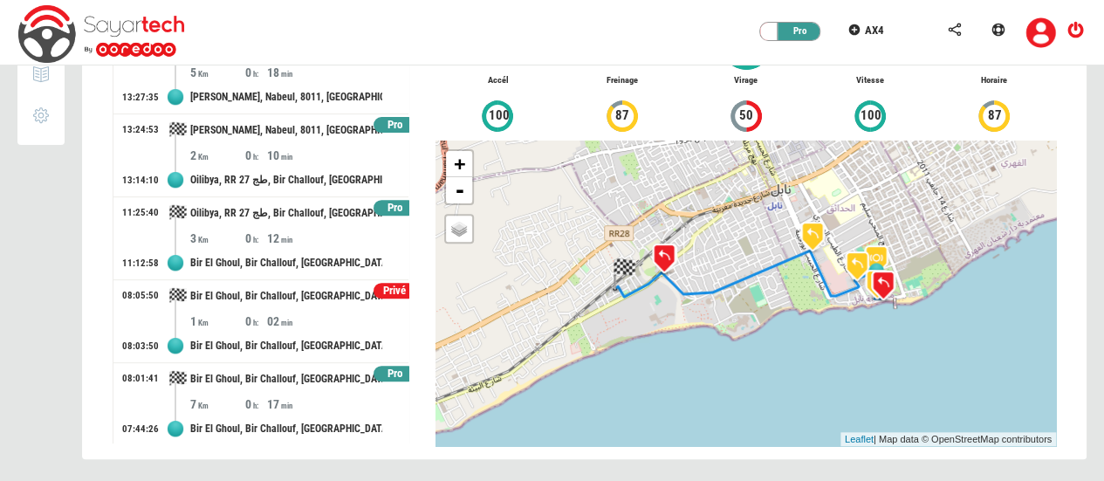
click at [380, 291] on div "Privé" at bounding box center [394, 291] width 43 height 17
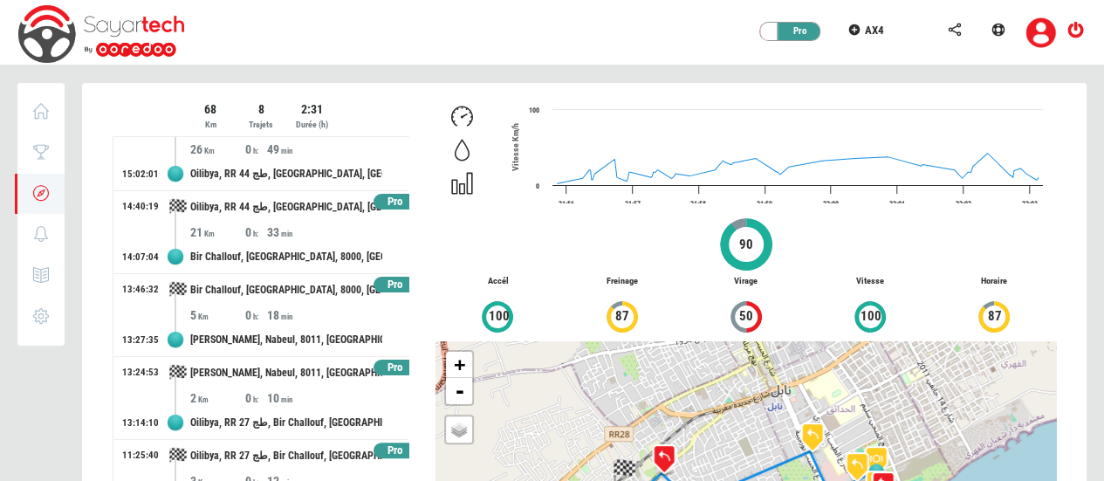
scroll to position [185, 0]
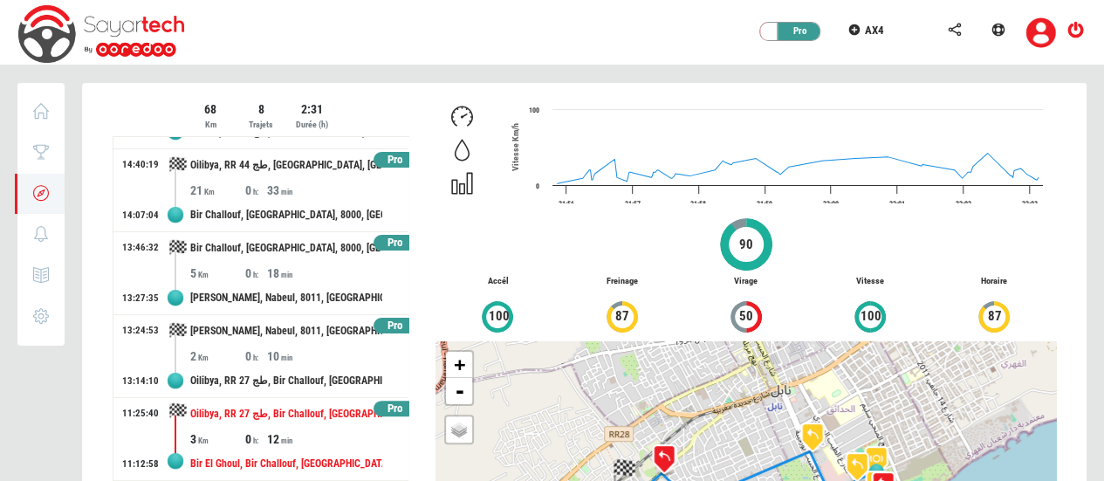
click at [291, 427] on div "Oilibya, RR 27 طج, Bir Challouf, Nabeul, 8000, Tunisie" at bounding box center [286, 414] width 192 height 32
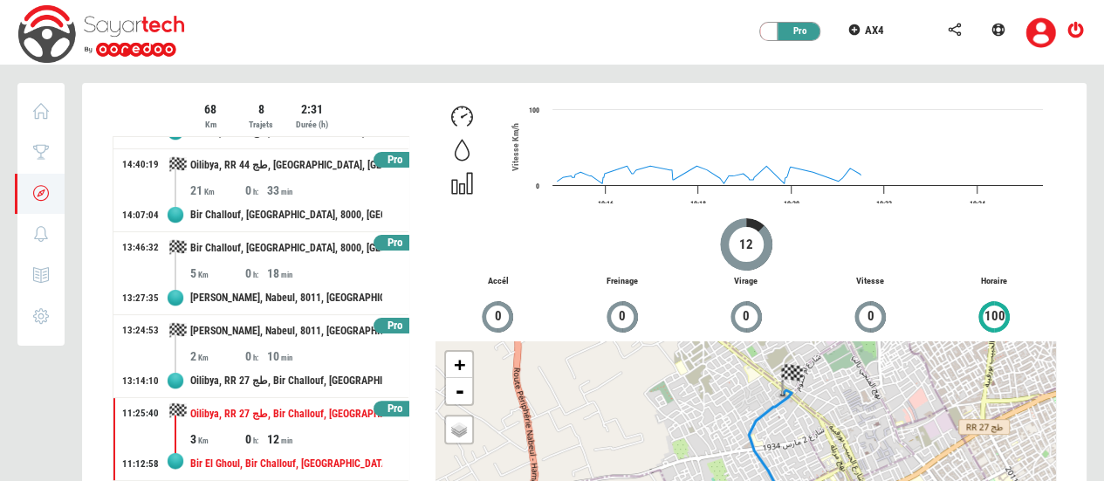
click at [284, 340] on div "Al Hadaek, Nabeul, 8011, Tunisie" at bounding box center [286, 331] width 192 height 32
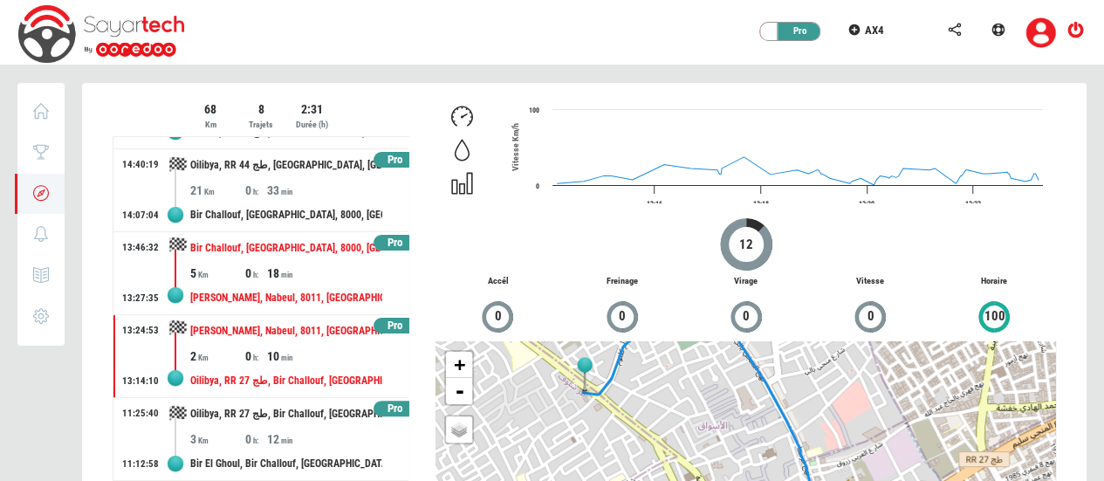
click at [282, 278] on div "18" at bounding box center [294, 272] width 55 height 17
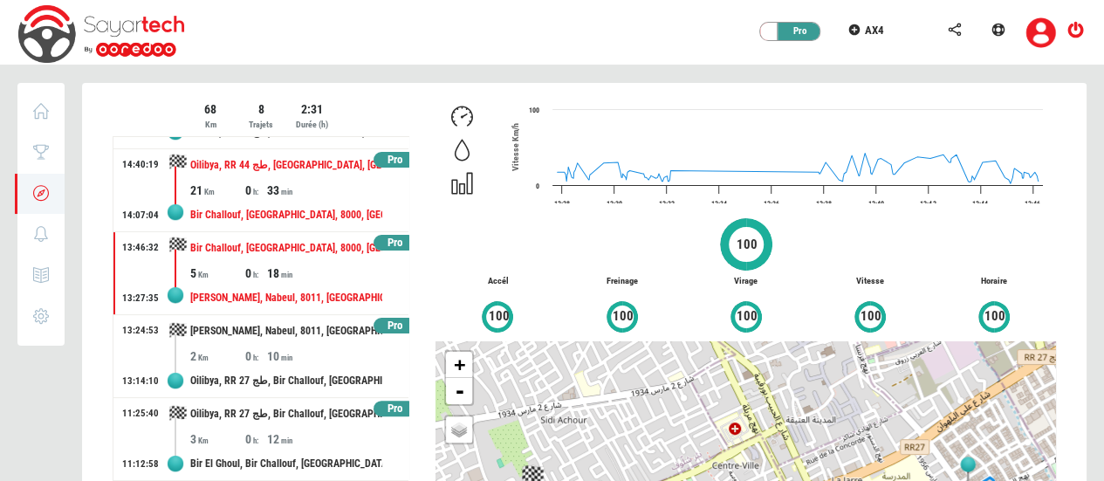
click at [287, 182] on div "33" at bounding box center [294, 190] width 55 height 17
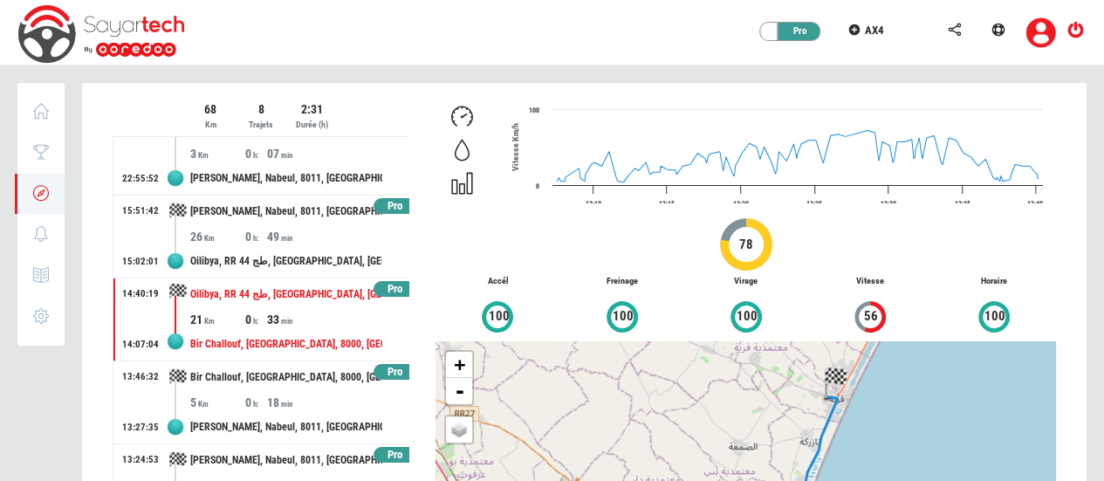
scroll to position [42, 0]
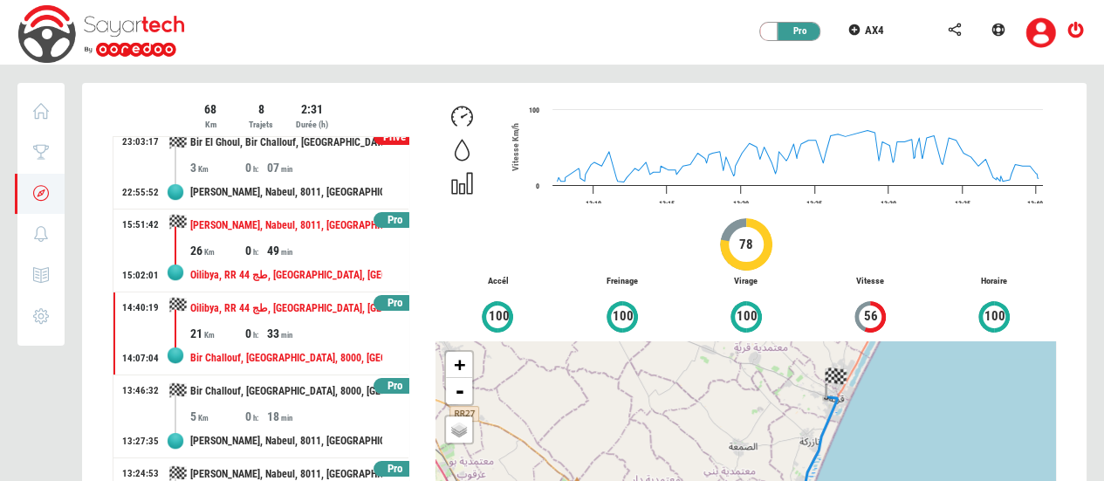
click at [298, 263] on div "Oilibya, RR 44 طج, Korba, Korba Ouest, Korba, Nabeul, 8070, Tunisie" at bounding box center [286, 275] width 192 height 32
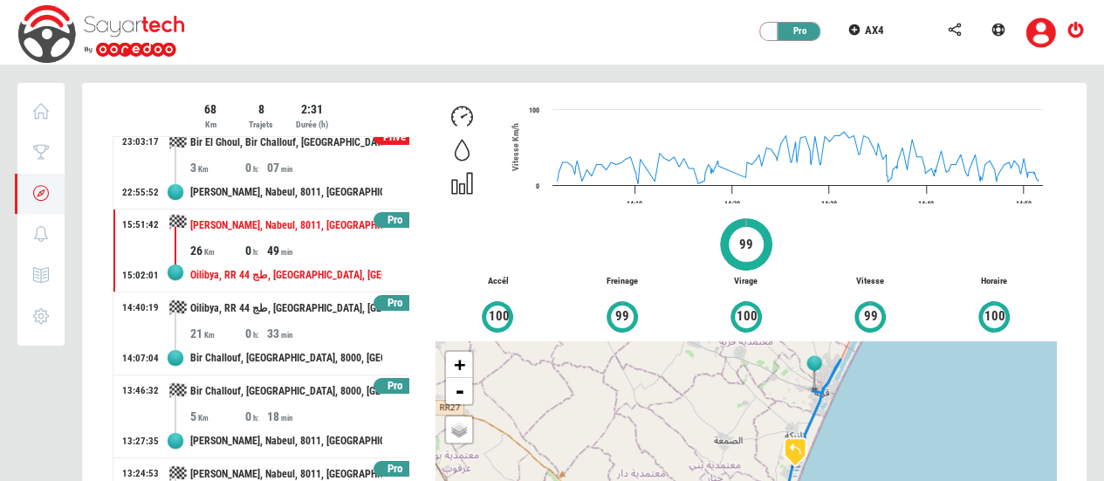
scroll to position [0, 0]
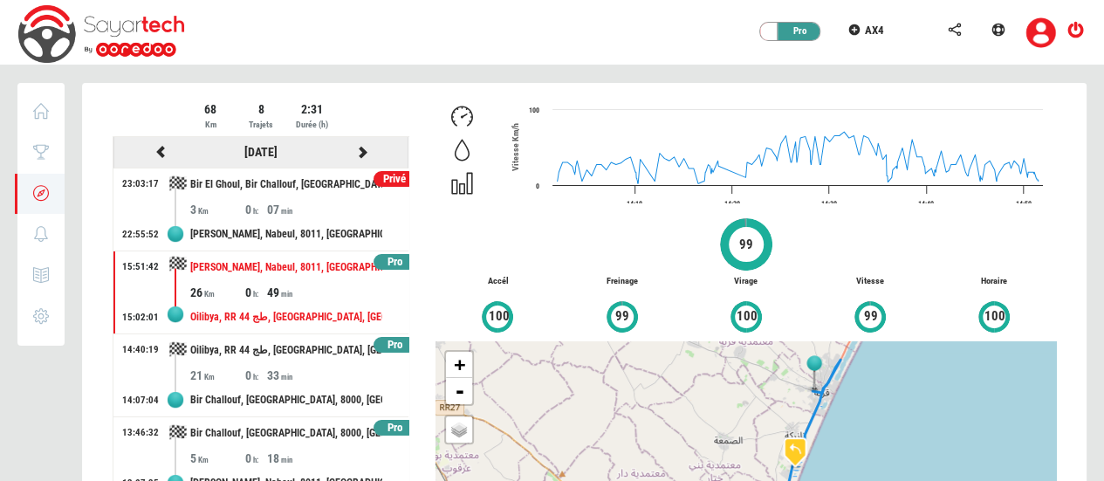
click at [354, 153] on icon at bounding box center [362, 152] width 16 height 12
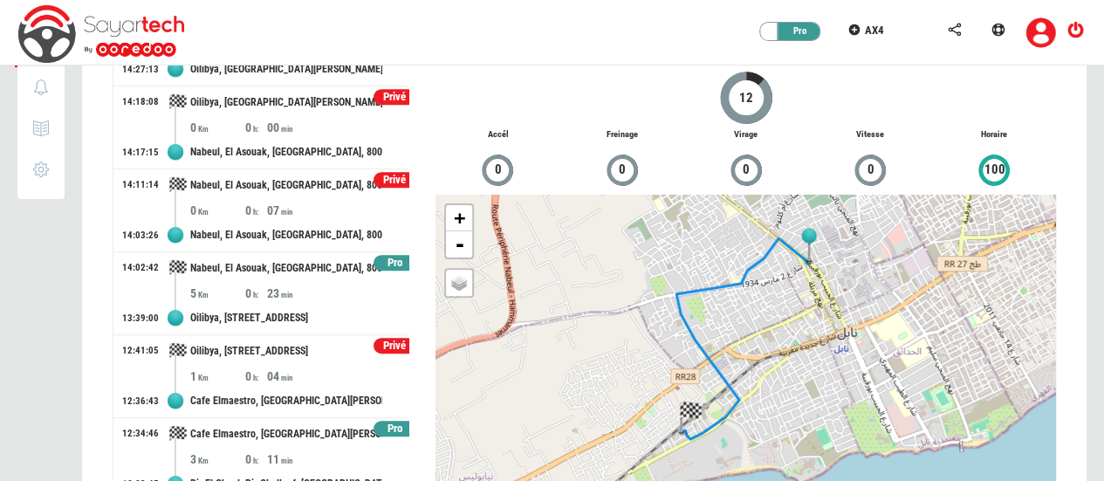
scroll to position [201, 0]
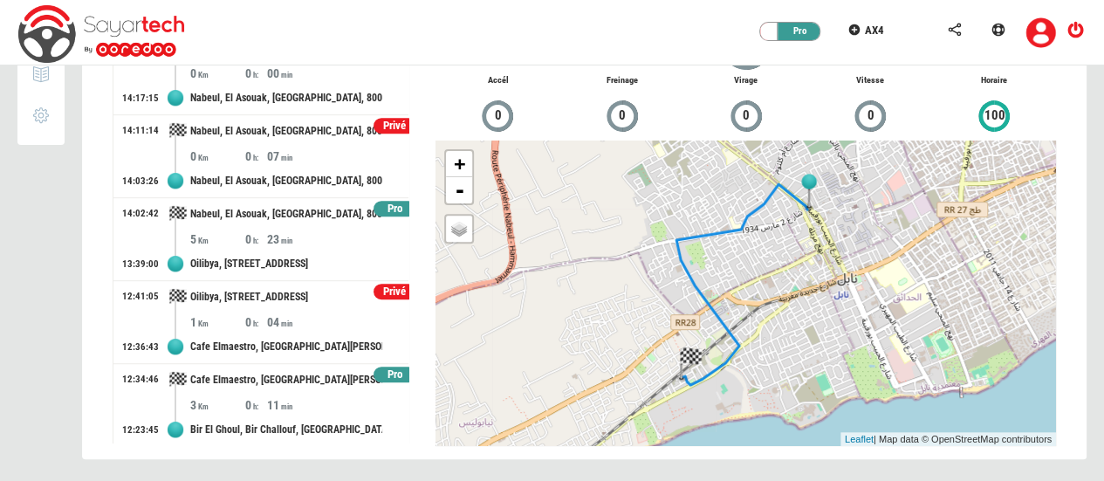
click at [375, 289] on div "Privé" at bounding box center [394, 292] width 43 height 17
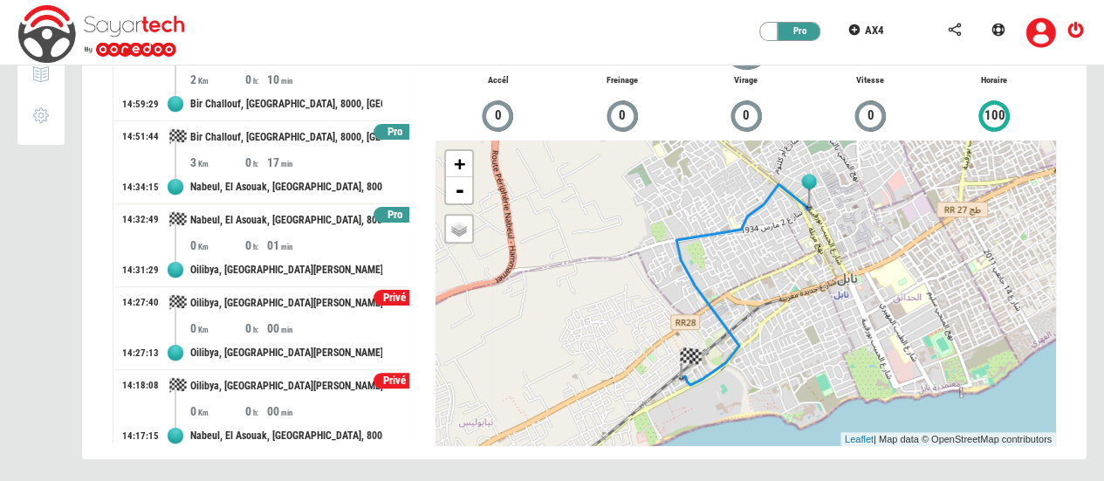
scroll to position [0, 0]
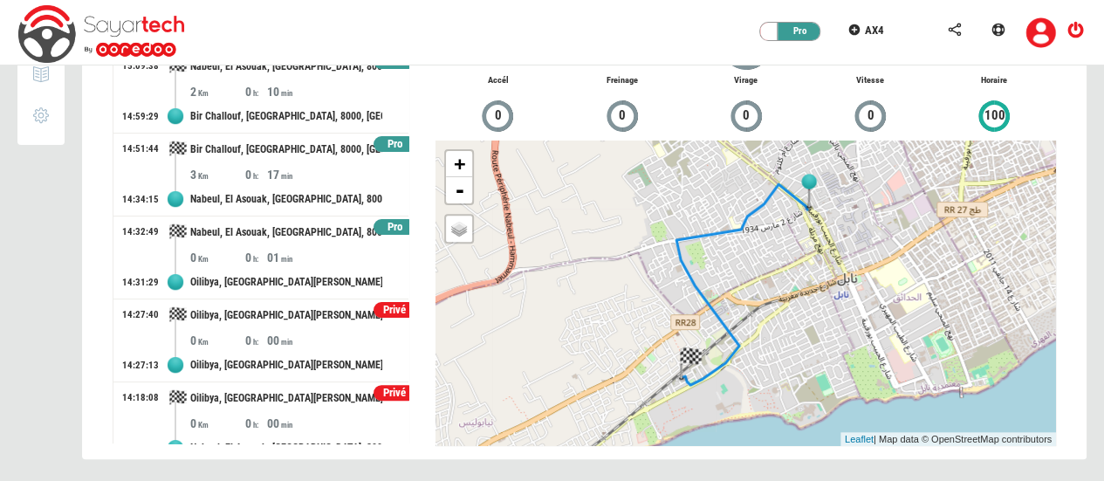
click at [384, 224] on div "Pro" at bounding box center [394, 227] width 43 height 17
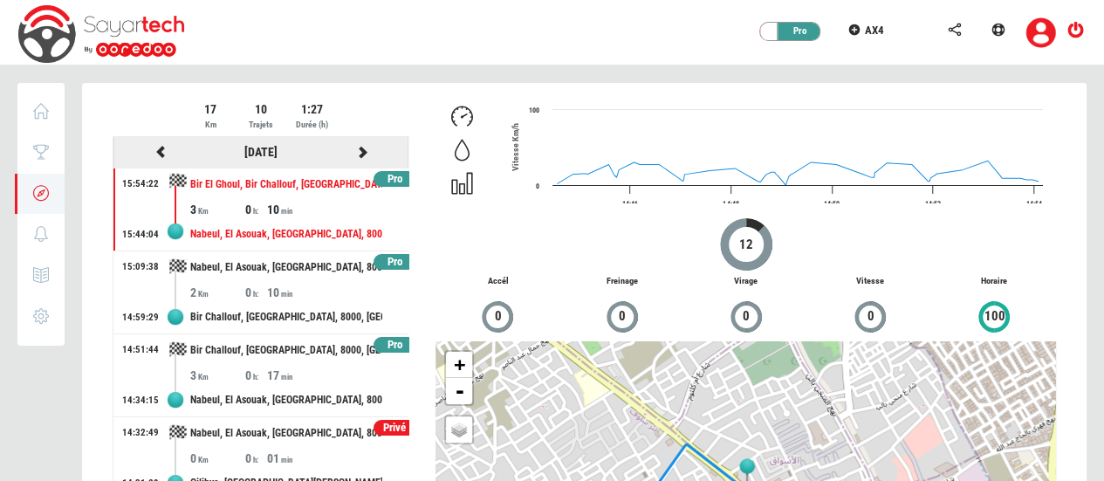
click at [354, 154] on icon at bounding box center [362, 152] width 16 height 12
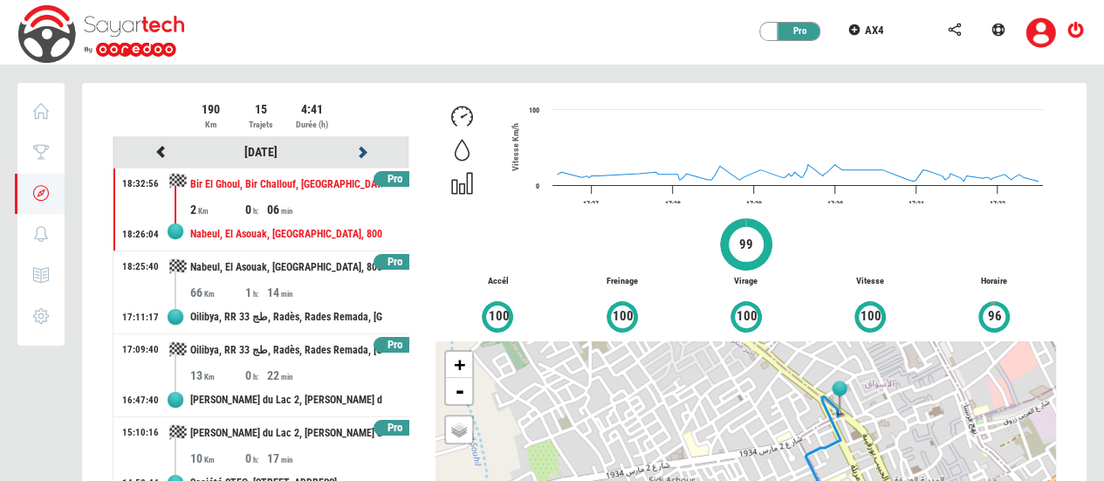
click at [354, 154] on icon at bounding box center [362, 152] width 16 height 12
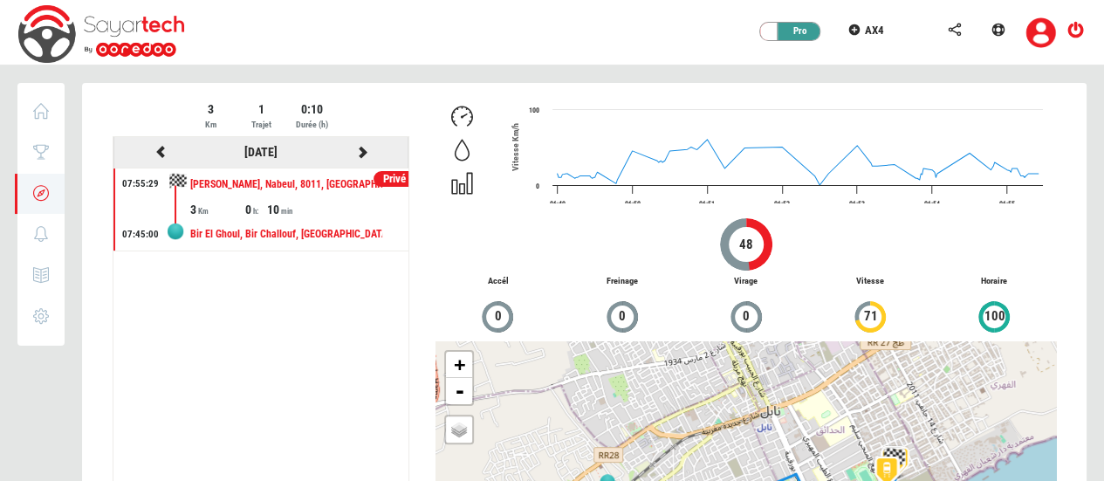
click at [355, 151] on icon at bounding box center [362, 152] width 16 height 12
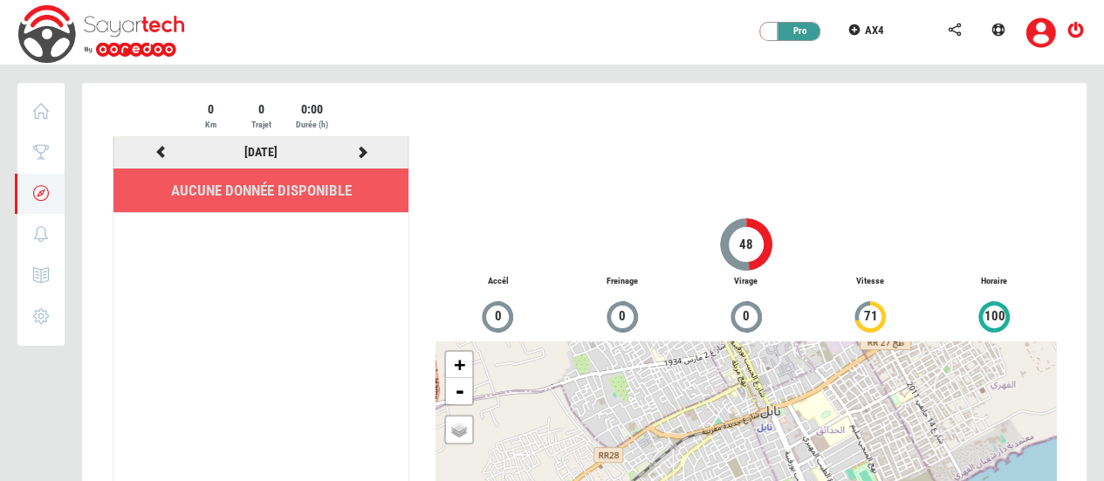
click at [360, 151] on icon at bounding box center [362, 152] width 16 height 12
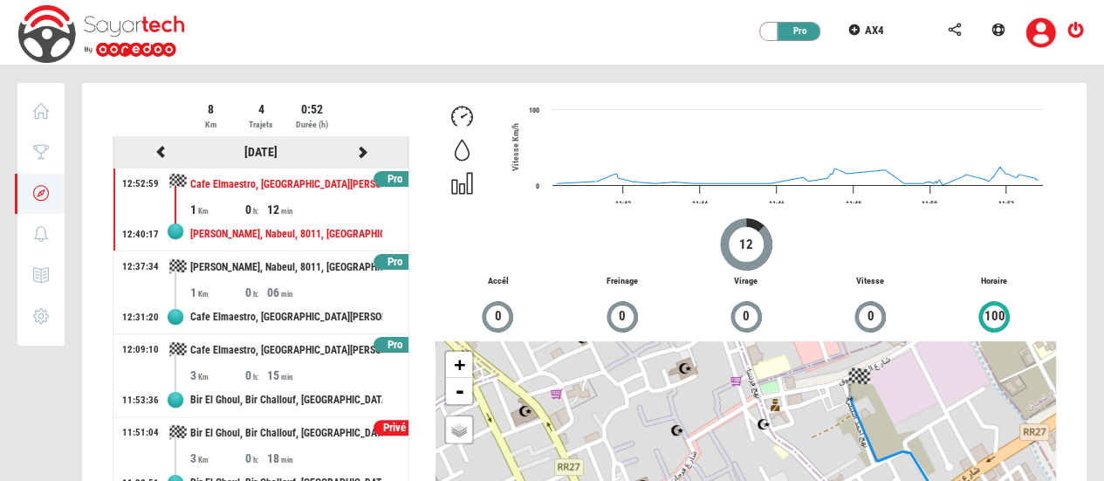
click at [365, 149] on icon at bounding box center [362, 152] width 16 height 12
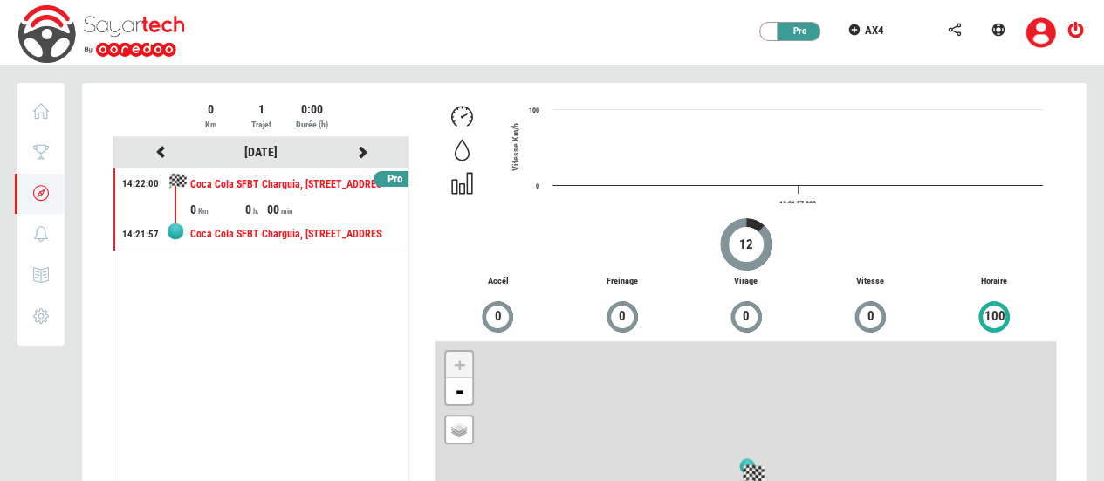
click at [391, 175] on div "Pro" at bounding box center [394, 179] width 43 height 17
click at [364, 154] on icon at bounding box center [362, 152] width 16 height 12
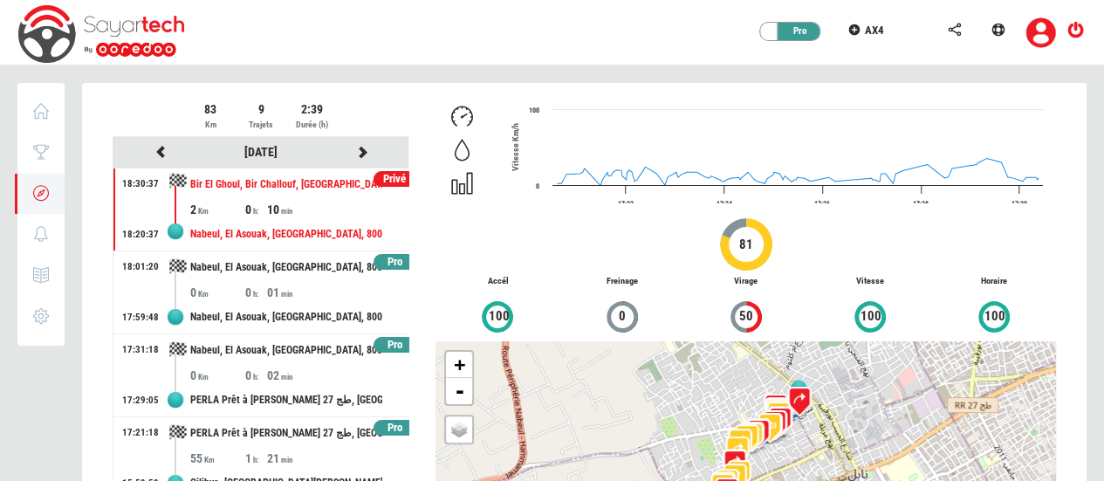
click at [383, 178] on div "Privé" at bounding box center [394, 179] width 43 height 17
click at [379, 263] on div "Pro" at bounding box center [394, 262] width 43 height 17
click at [383, 337] on div "Pro" at bounding box center [394, 345] width 43 height 17
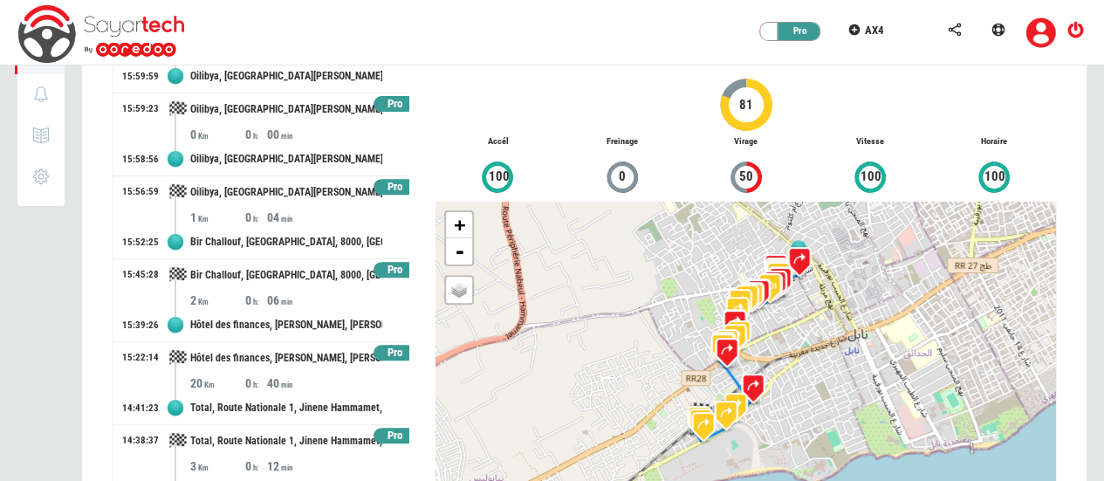
scroll to position [201, 0]
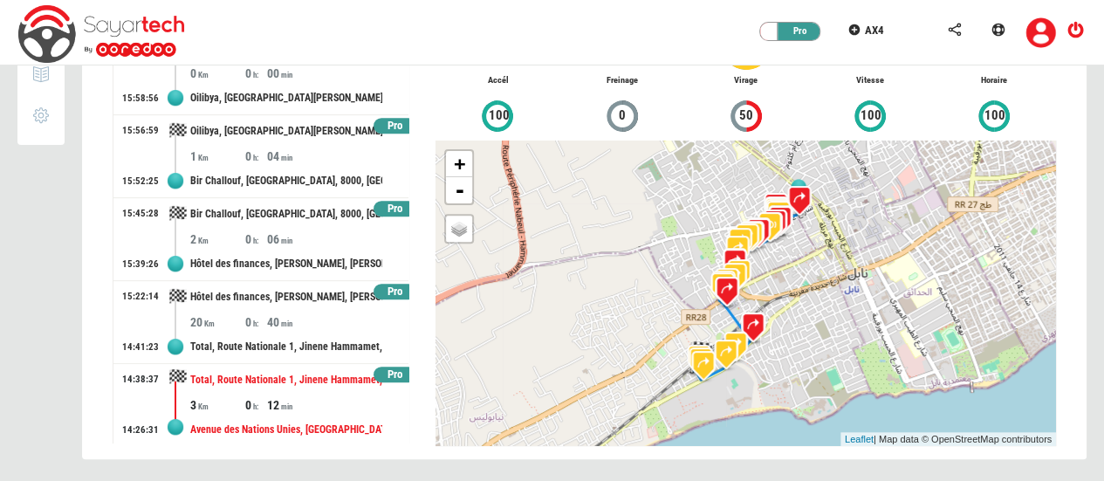
click at [309, 414] on div "Avenue des Nations Unies, Hammamet Ouest, Hammamet, Nabeul, 8050, Tunisie" at bounding box center [286, 430] width 192 height 32
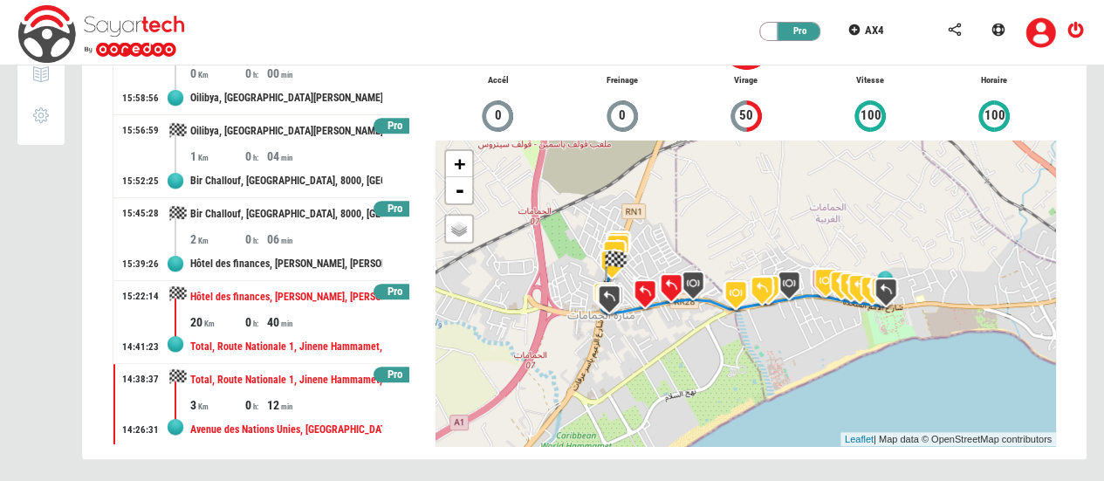
click at [290, 313] on div "40" at bounding box center [294, 321] width 55 height 17
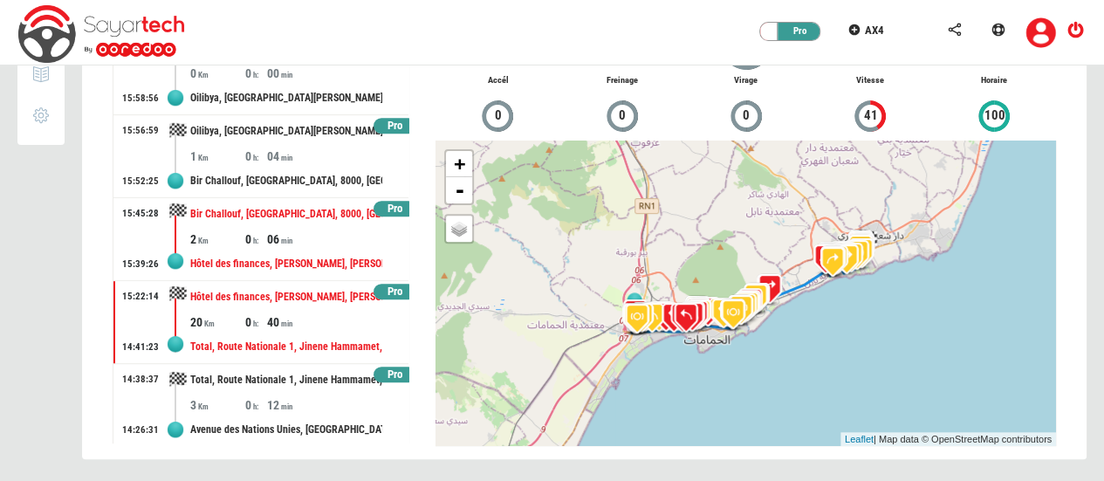
click at [276, 230] on div "06" at bounding box center [294, 238] width 55 height 17
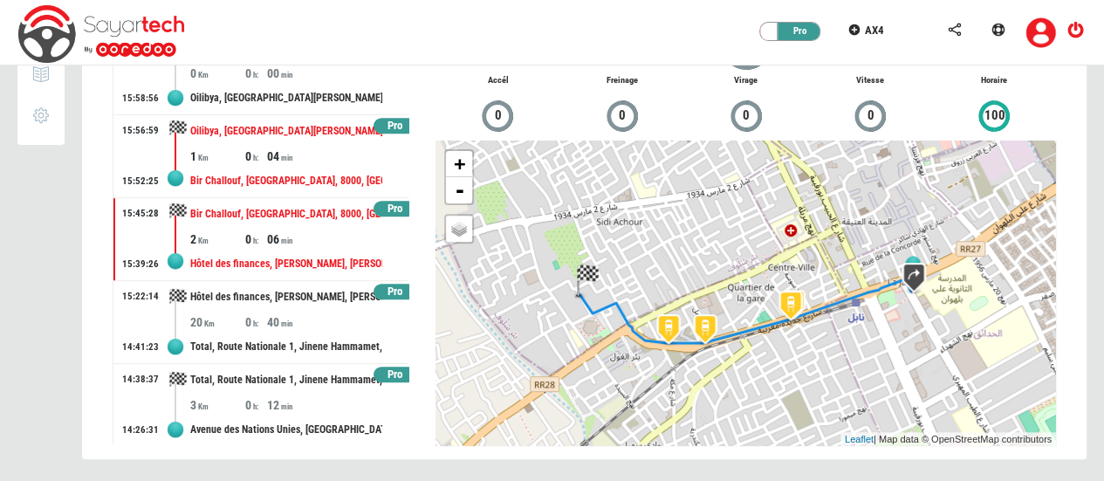
click at [298, 116] on div "Oilibya, Avenue Habib Bourguiba, Nabeul, El Asouak, Nabeul, 8000, Tunisie" at bounding box center [286, 131] width 192 height 32
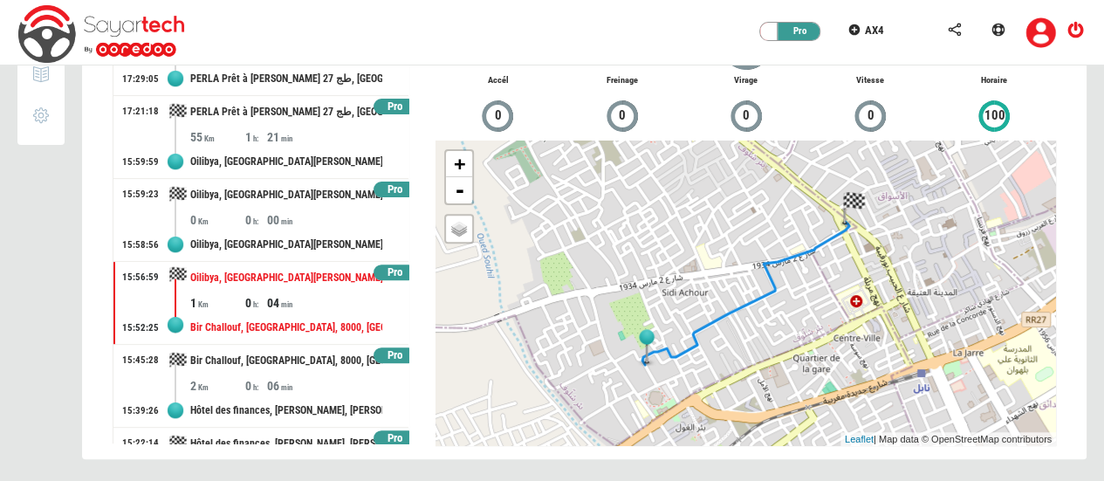
scroll to position [72, 0]
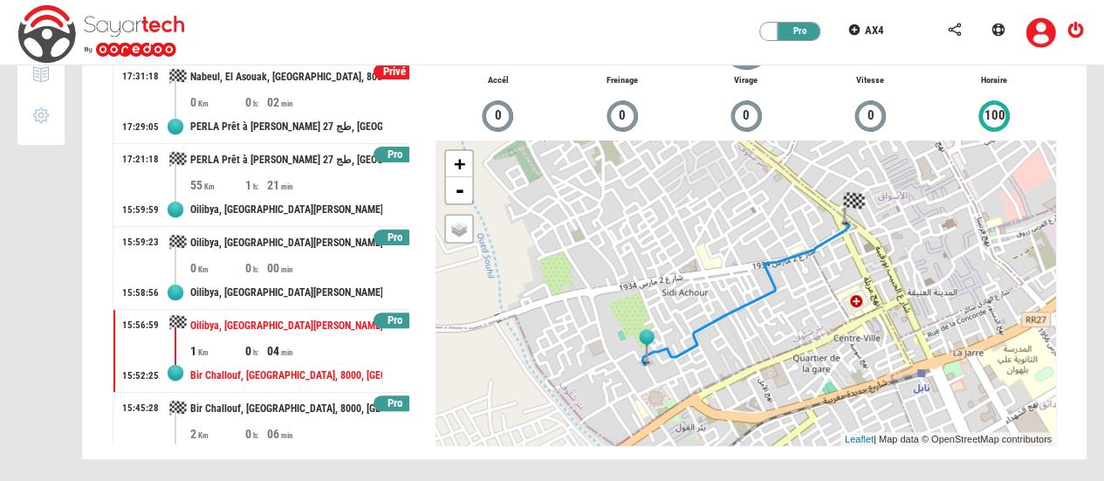
click at [382, 236] on div "Pro" at bounding box center [394, 238] width 43 height 17
click at [296, 189] on div at bounding box center [584, 181] width 1004 height 599
click at [296, 189] on div "21" at bounding box center [294, 184] width 55 height 17
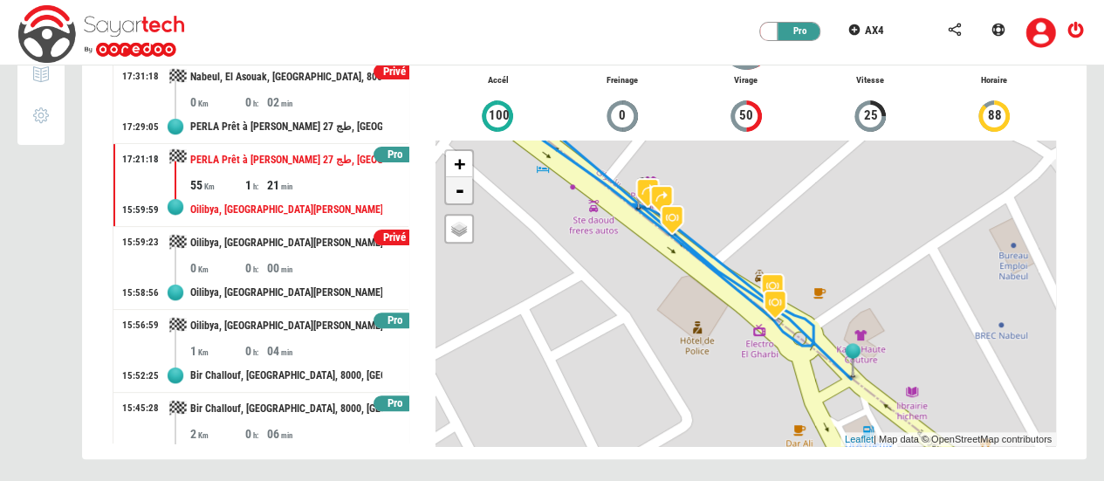
click at [466, 192] on link "-" at bounding box center [459, 190] width 26 height 26
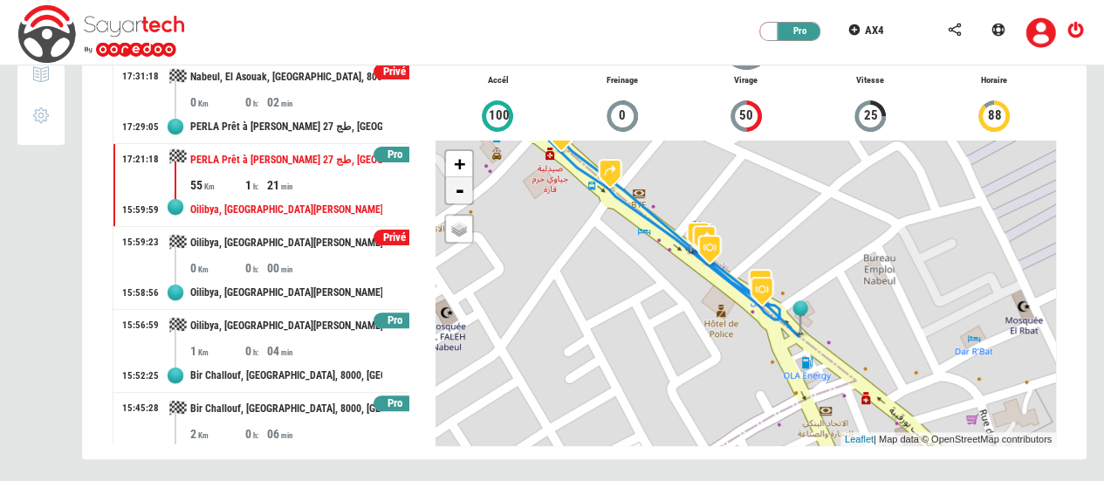
click at [466, 192] on link "-" at bounding box center [459, 190] width 26 height 26
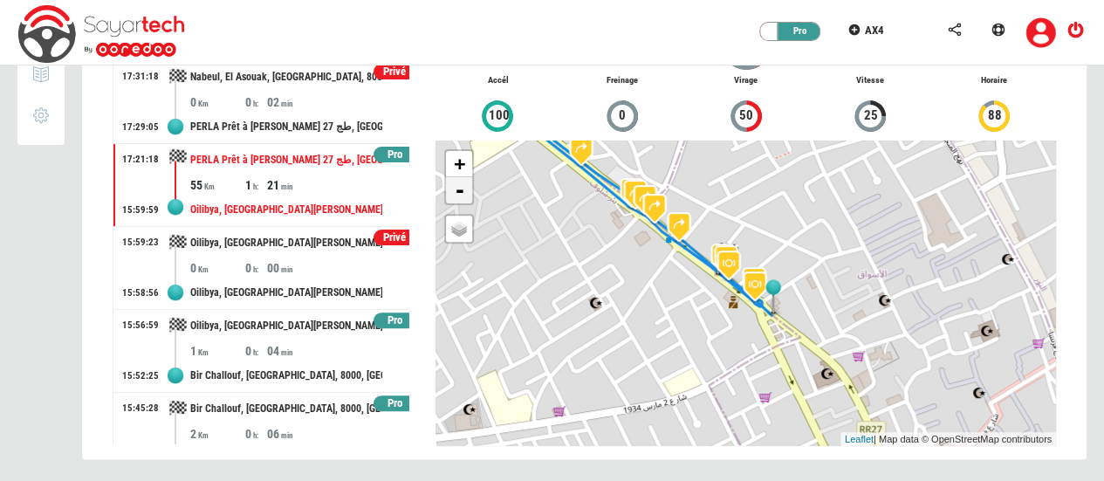
click at [466, 192] on link "-" at bounding box center [459, 190] width 26 height 26
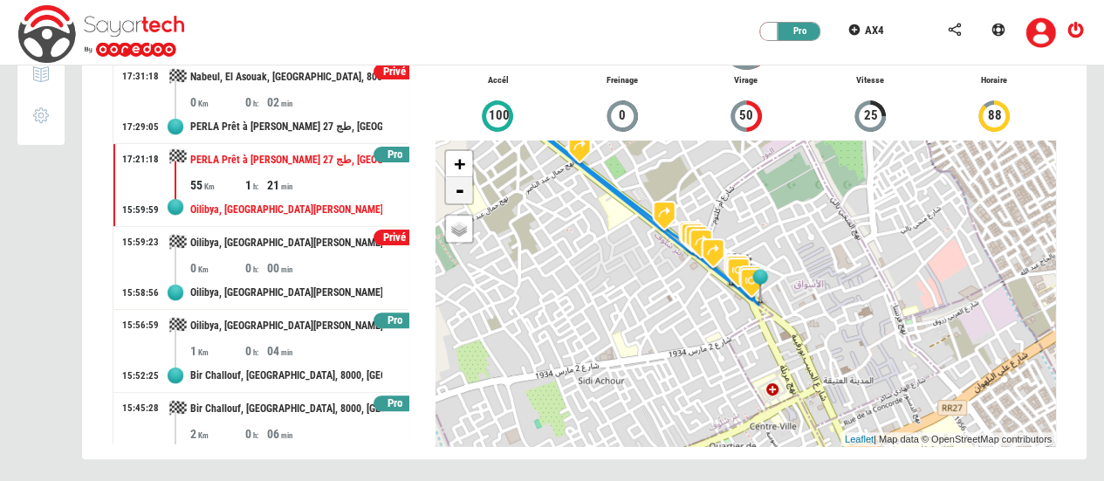
click at [466, 192] on link "-" at bounding box center [459, 190] width 26 height 26
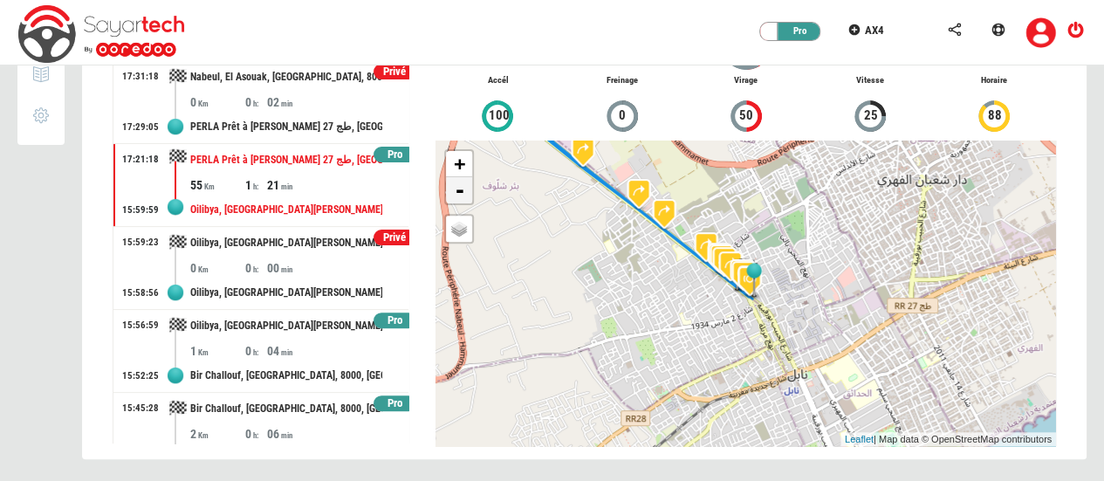
click at [466, 192] on link "-" at bounding box center [459, 190] width 26 height 26
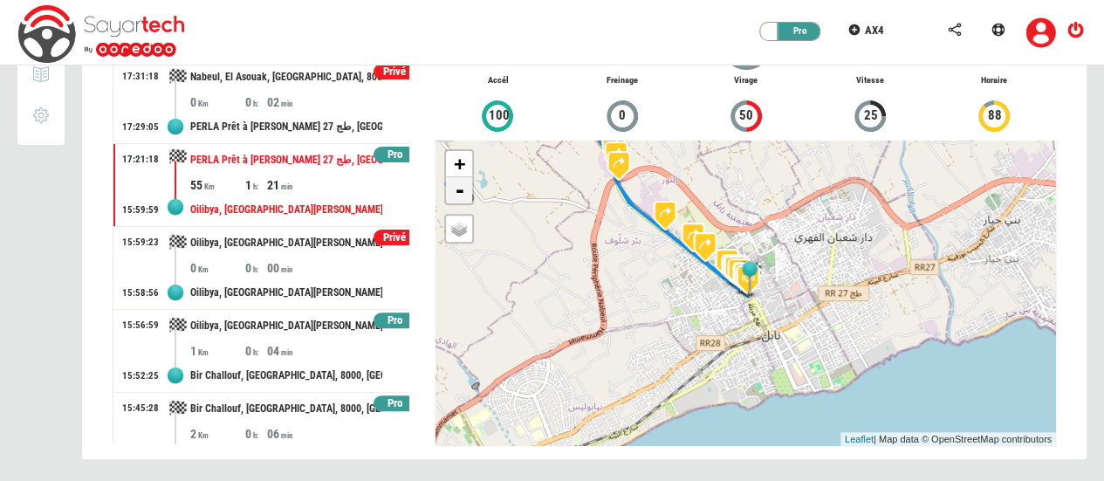
click at [466, 192] on link "-" at bounding box center [459, 190] width 26 height 26
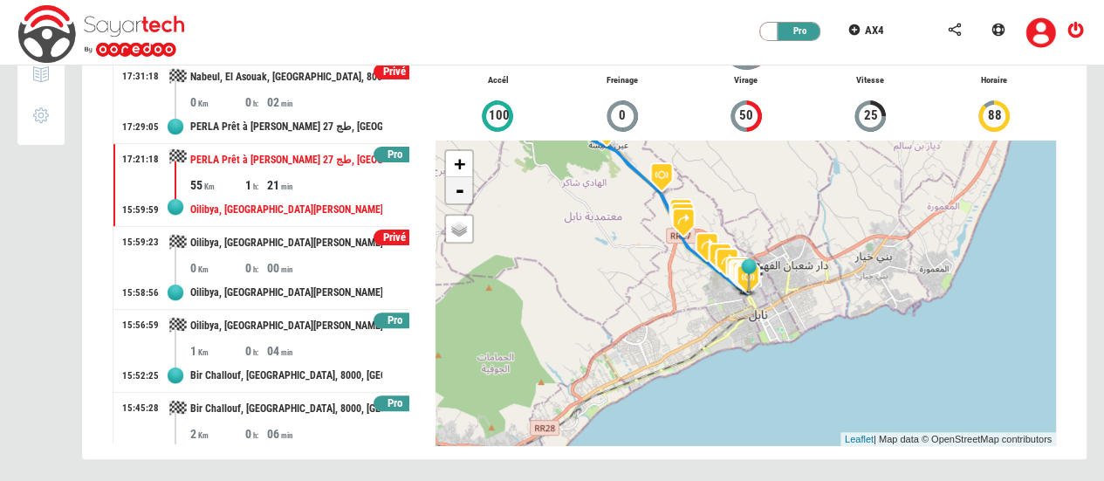
click at [466, 192] on link "-" at bounding box center [459, 190] width 26 height 26
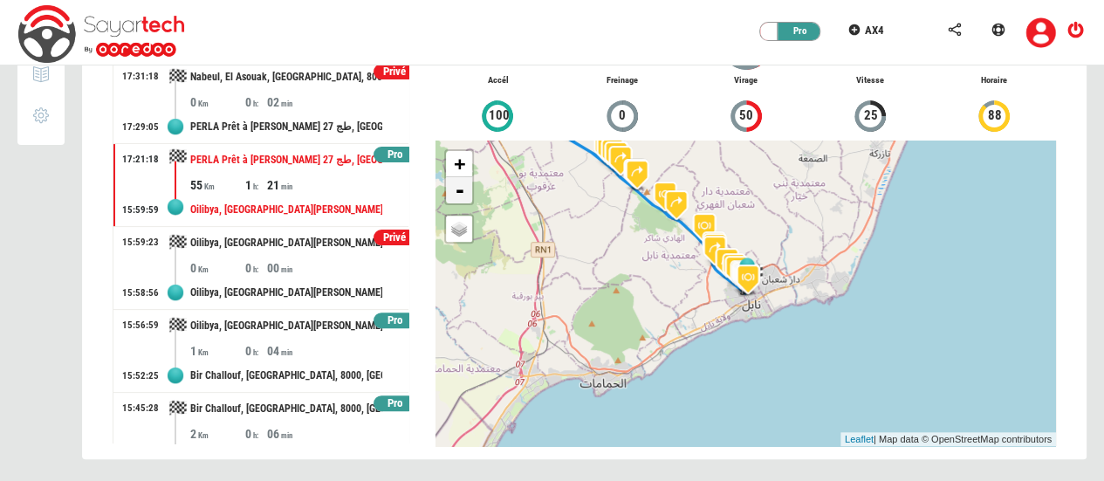
click at [466, 192] on link "-" at bounding box center [459, 190] width 26 height 26
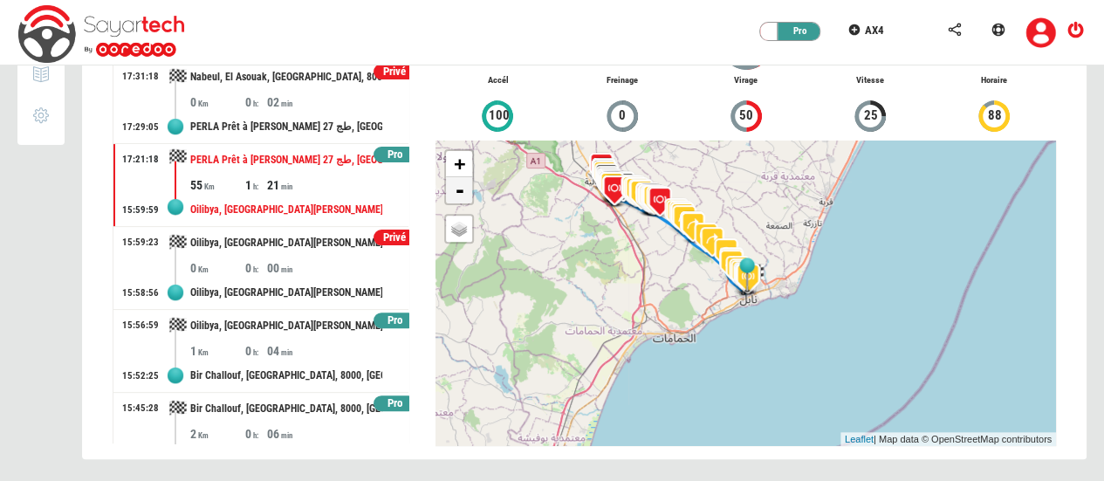
click at [466, 192] on link "-" at bounding box center [459, 190] width 26 height 26
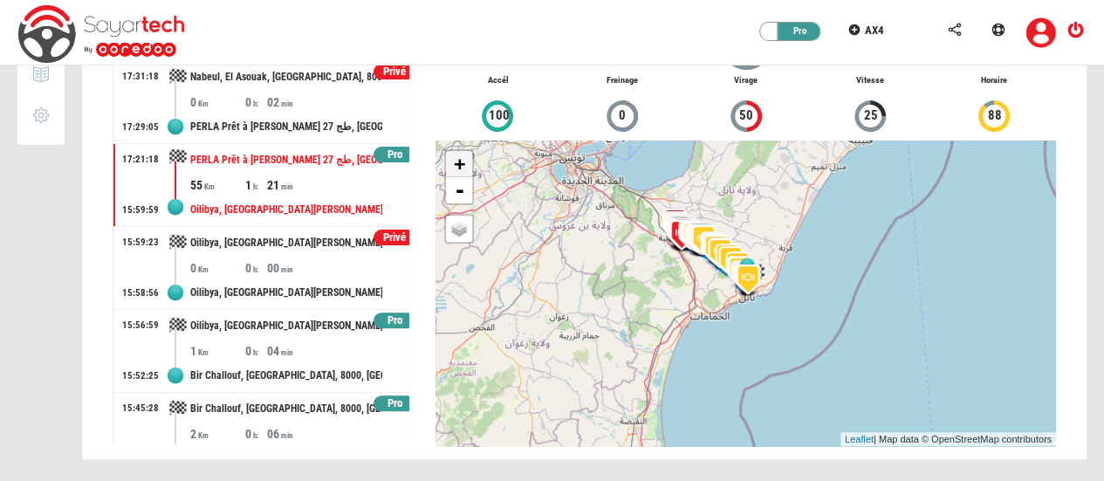
click at [462, 159] on link "+" at bounding box center [459, 164] width 26 height 26
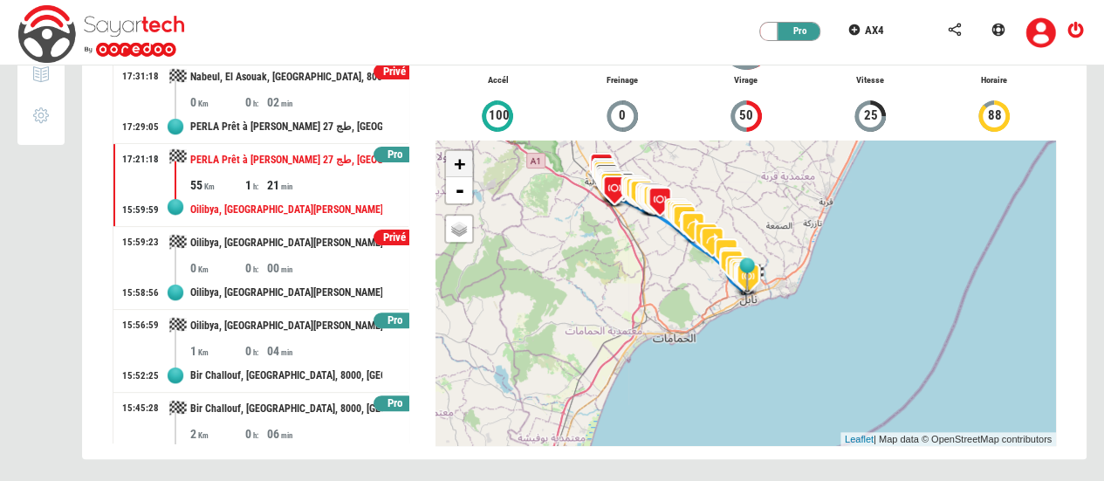
click at [462, 159] on link "+" at bounding box center [459, 164] width 26 height 26
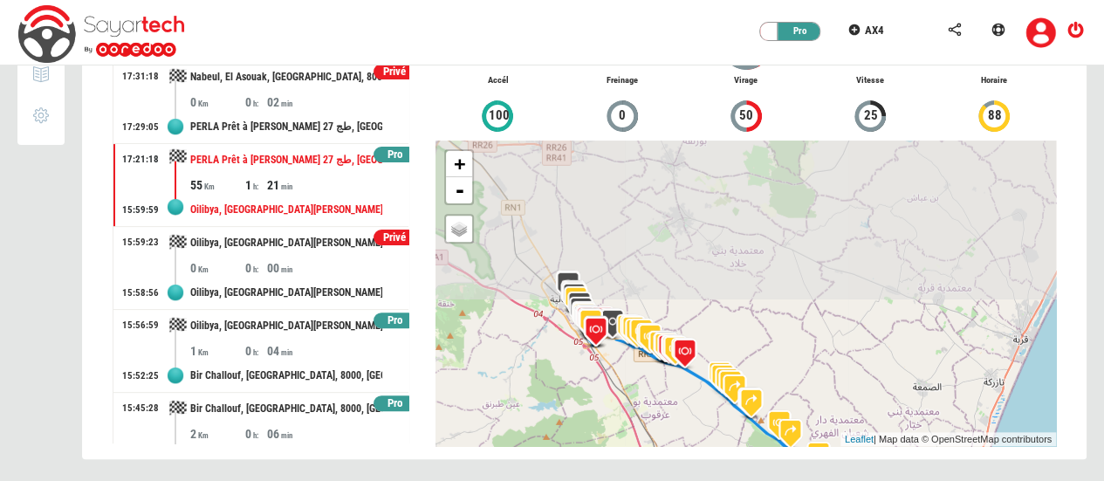
drag, startPoint x: 584, startPoint y: 232, endPoint x: 698, endPoint y: 464, distance: 258.8
click at [698, 464] on div "83 Km 9 Trajets 2:39 Durée (h) 04/06/2025 Pro 18:30:37 18:20:37 Bir El Ghoul, B…" at bounding box center [584, 181] width 1031 height 599
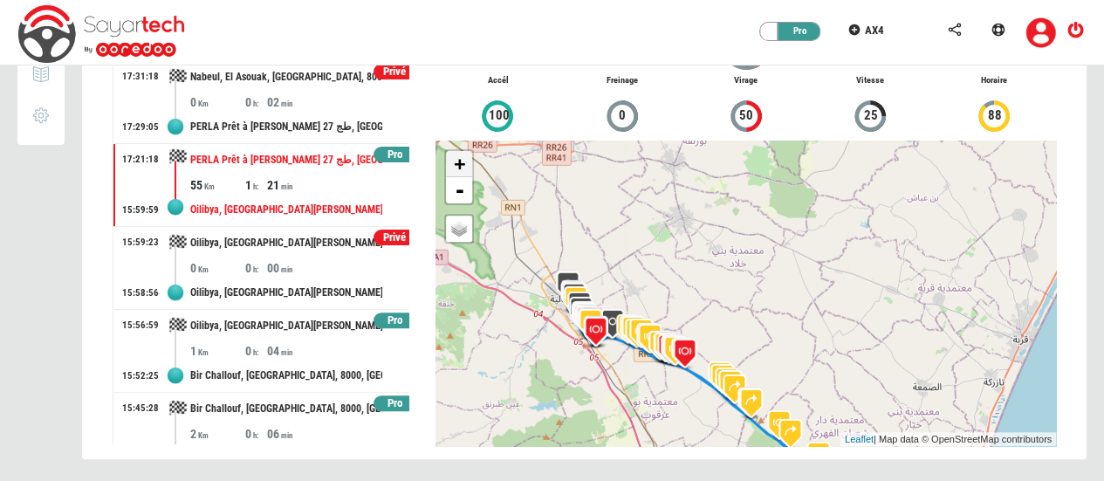
click at [449, 156] on link "+" at bounding box center [459, 164] width 26 height 26
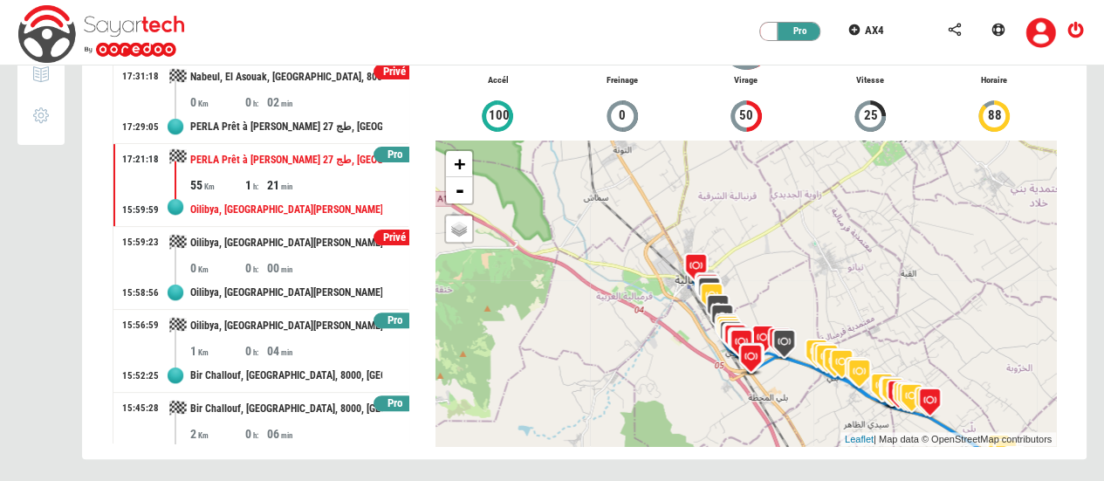
drag, startPoint x: 522, startPoint y: 267, endPoint x: 850, endPoint y: 242, distance: 329.1
click at [850, 242] on div "+ - OSM Map Google Map Google Satellite Leaflet | Map data © OpenStreetMap cont…" at bounding box center [745, 292] width 620 height 305
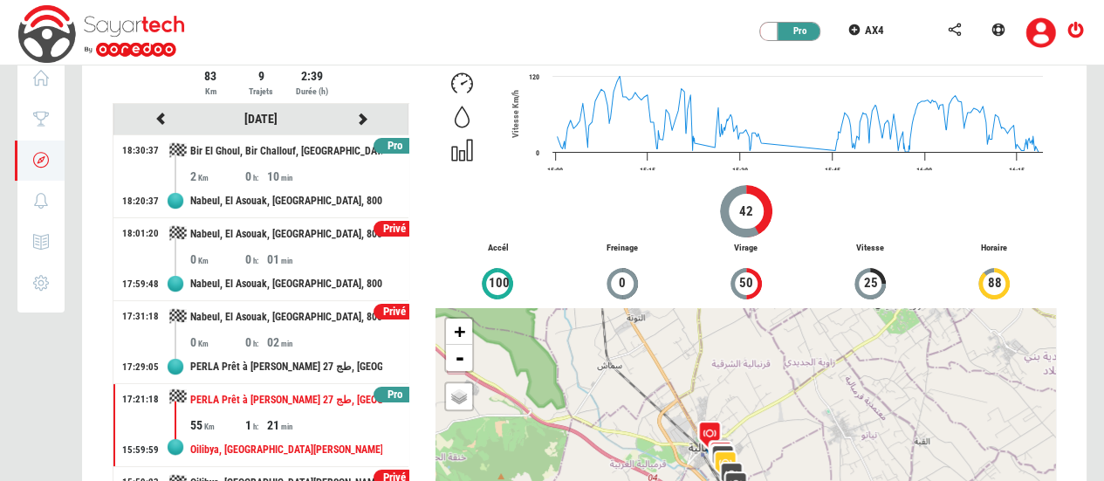
scroll to position [30, 0]
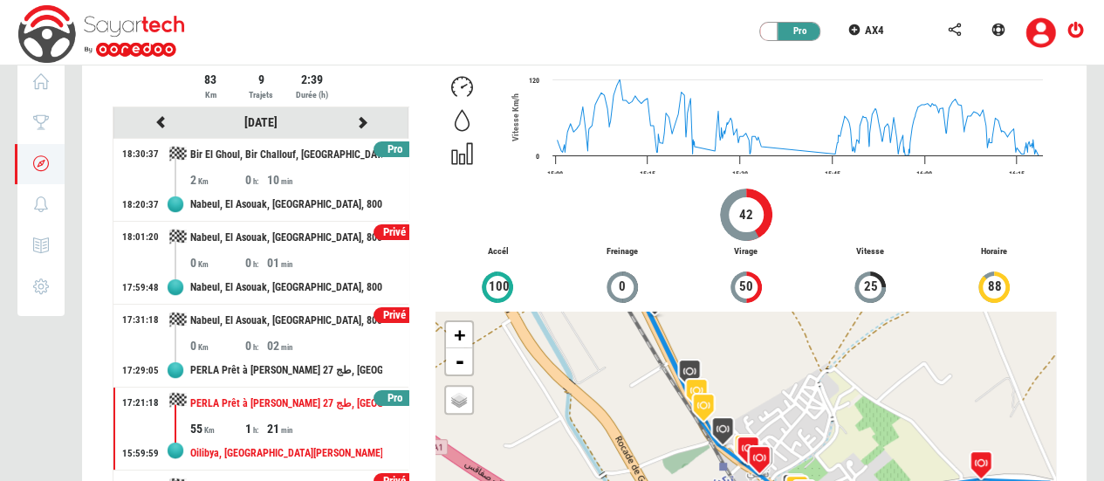
click at [378, 144] on div "Pro" at bounding box center [394, 149] width 43 height 17
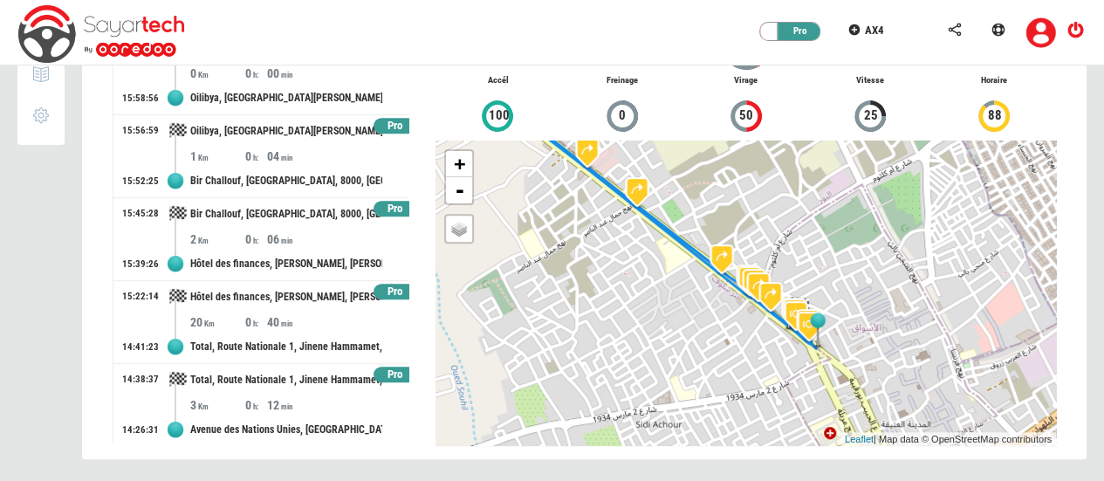
scroll to position [0, 0]
